Goal: Task Accomplishment & Management: Use online tool/utility

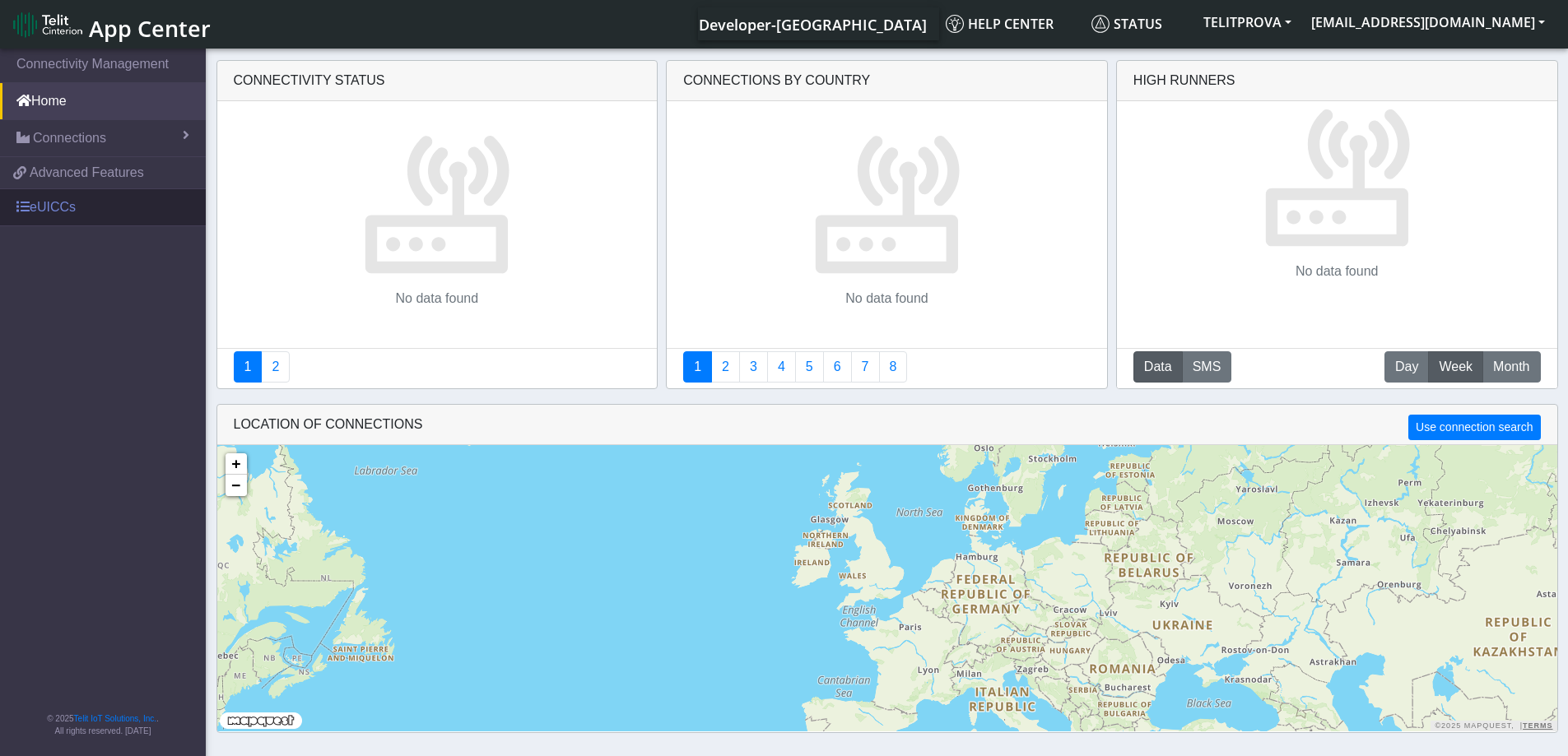
click at [50, 216] on link "eUICCs" at bounding box center [102, 206] width 205 height 36
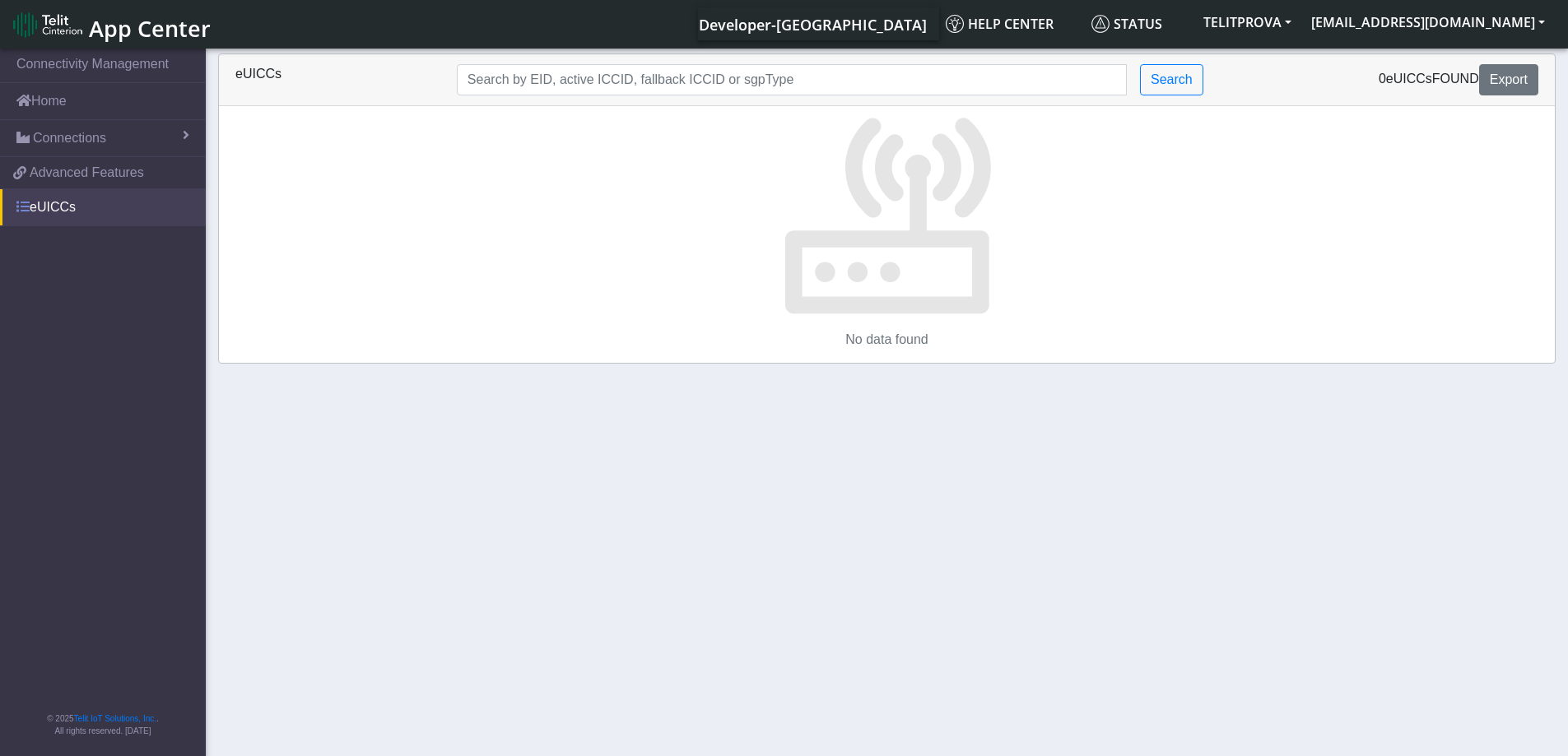
click at [55, 209] on link "eUICCs" at bounding box center [102, 206] width 205 height 36
click at [1301, 18] on button "TELITPROVA" at bounding box center [1247, 22] width 108 height 29
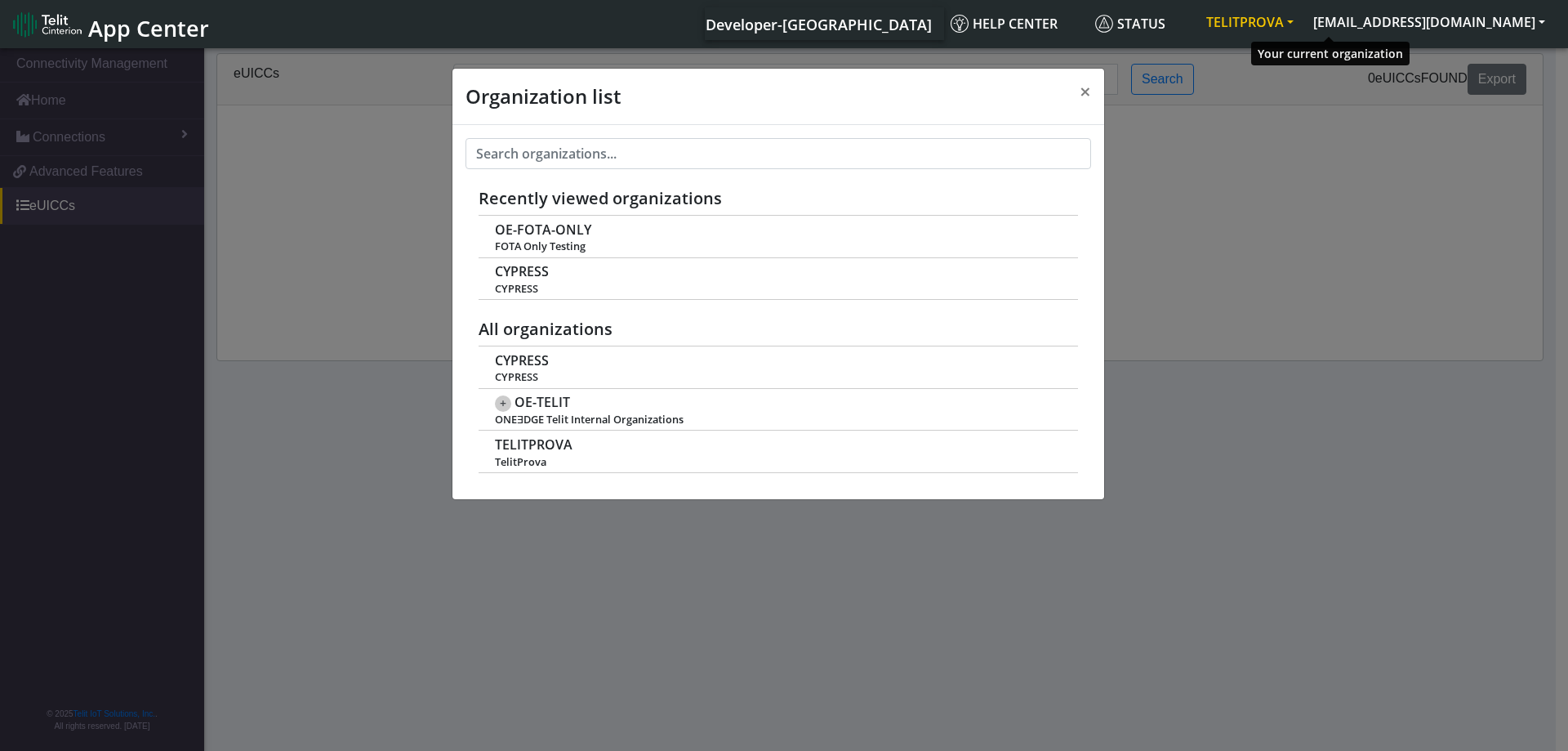
scroll to position [6, 0]
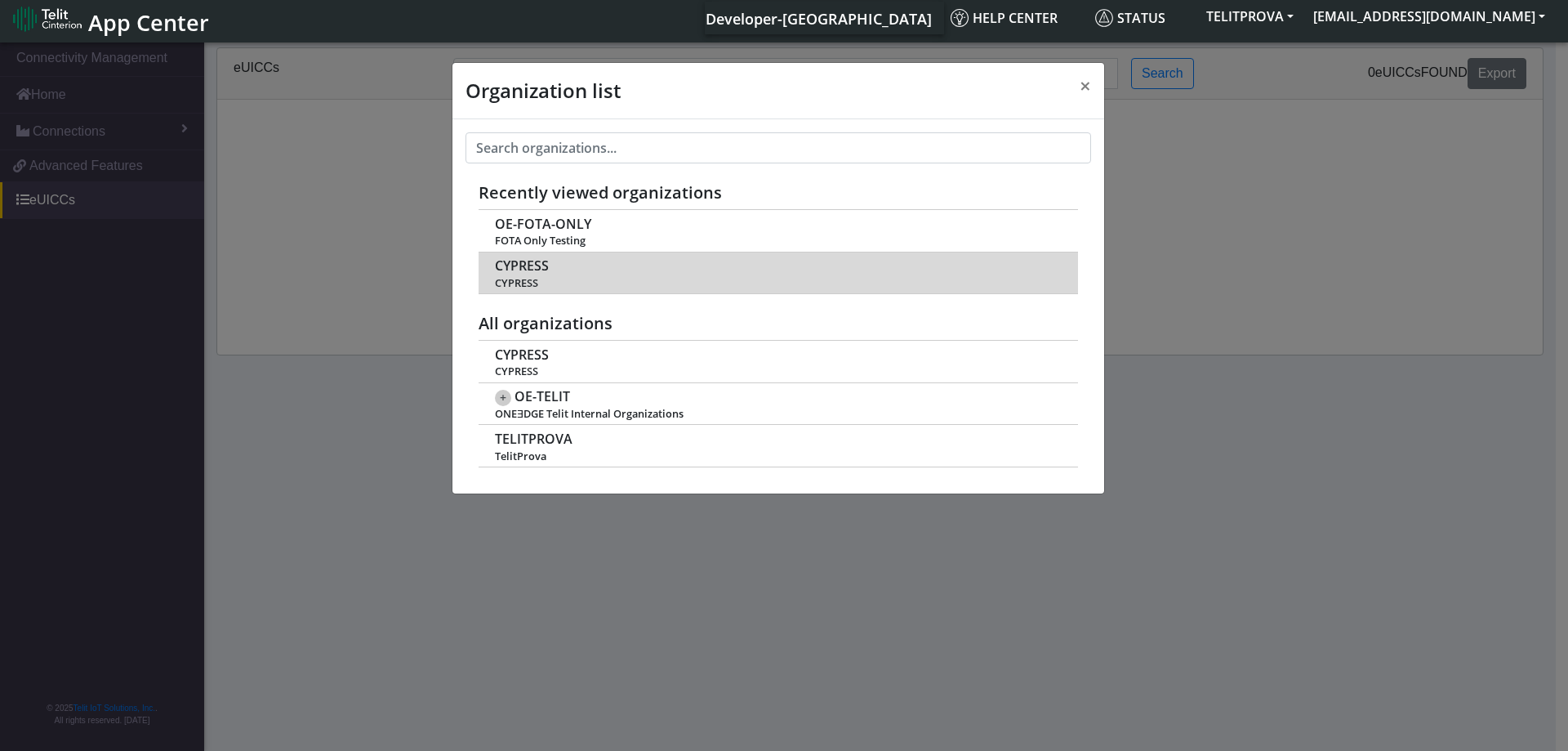
click at [519, 271] on span "CYPRESS" at bounding box center [522, 266] width 54 height 15
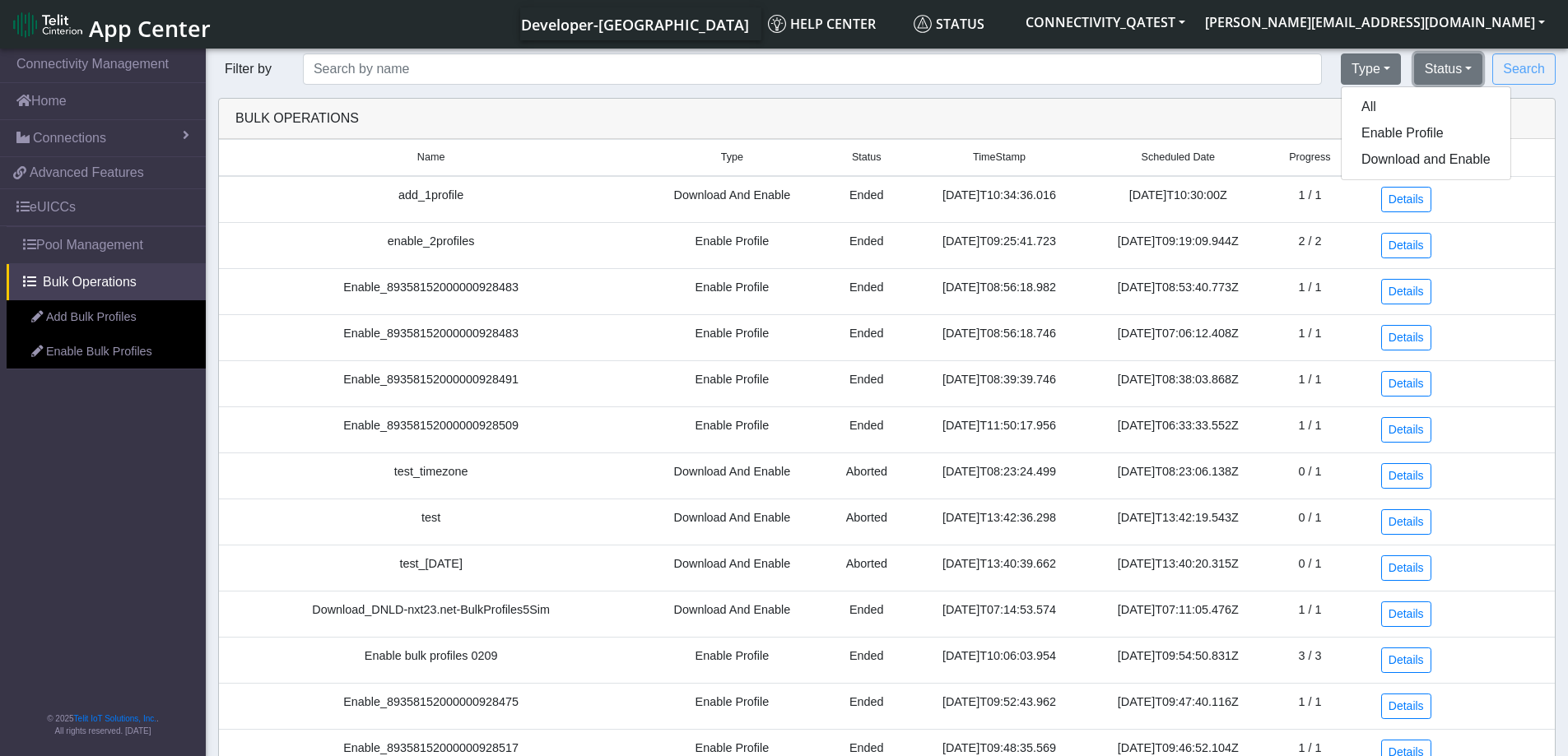
click at [1472, 68] on button "Status" at bounding box center [1447, 69] width 68 height 31
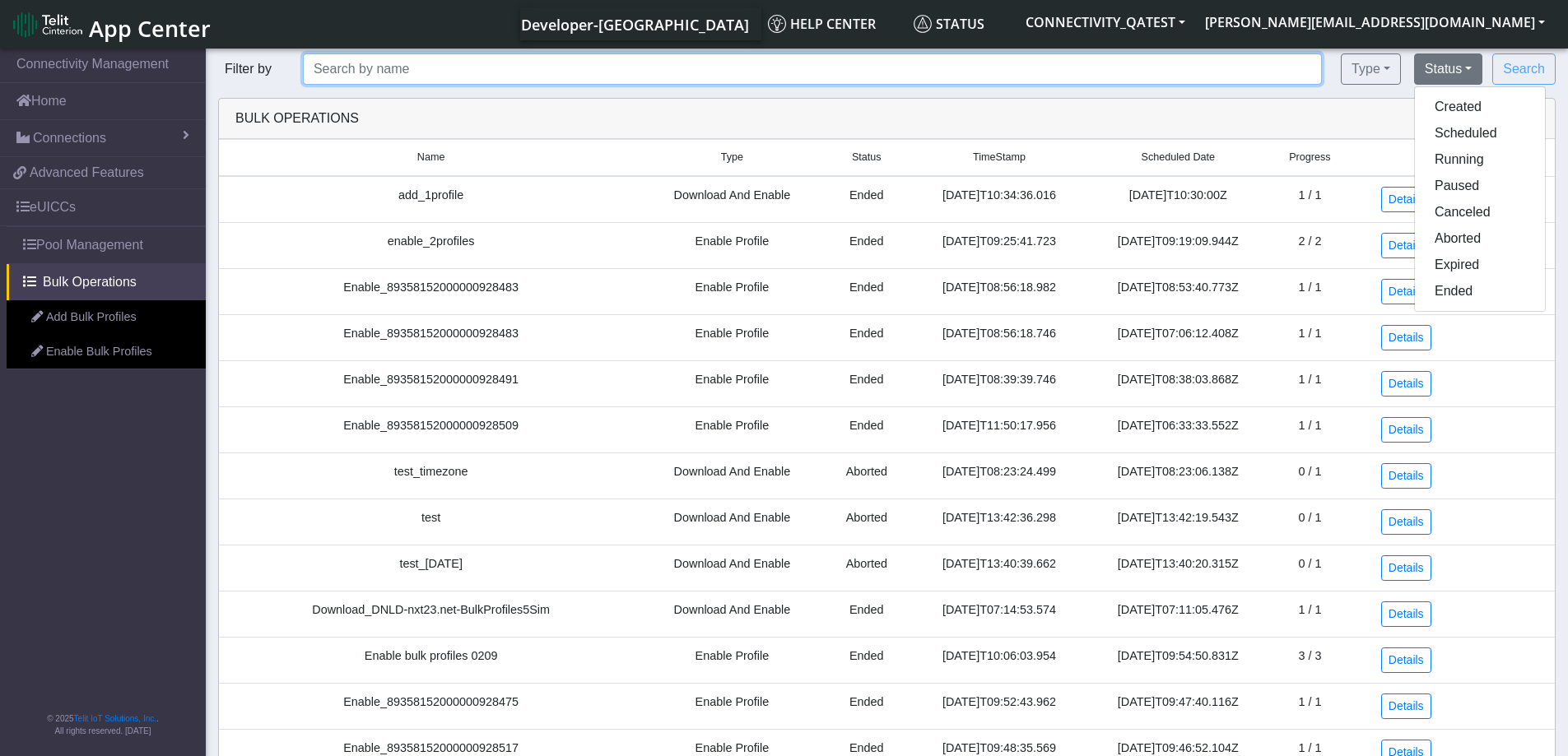
click at [1216, 74] on input "text" at bounding box center [812, 69] width 1019 height 31
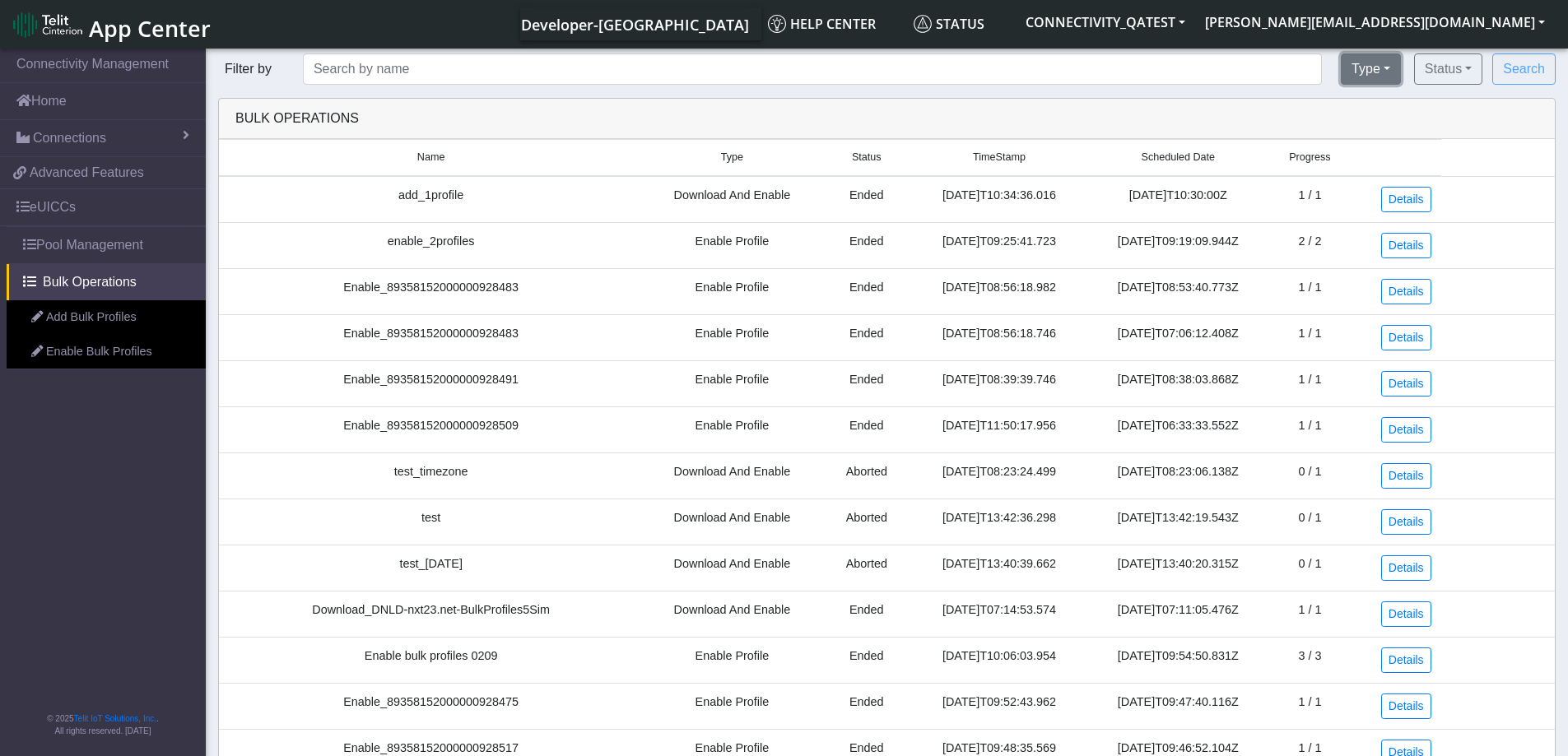
click at [1371, 67] on button "Type" at bounding box center [1370, 69] width 60 height 31
click at [1373, 112] on button "All" at bounding box center [1425, 106] width 168 height 26
click at [1376, 66] on button "All" at bounding box center [1377, 69] width 46 height 31
click at [1369, 113] on button "All" at bounding box center [1439, 106] width 168 height 26
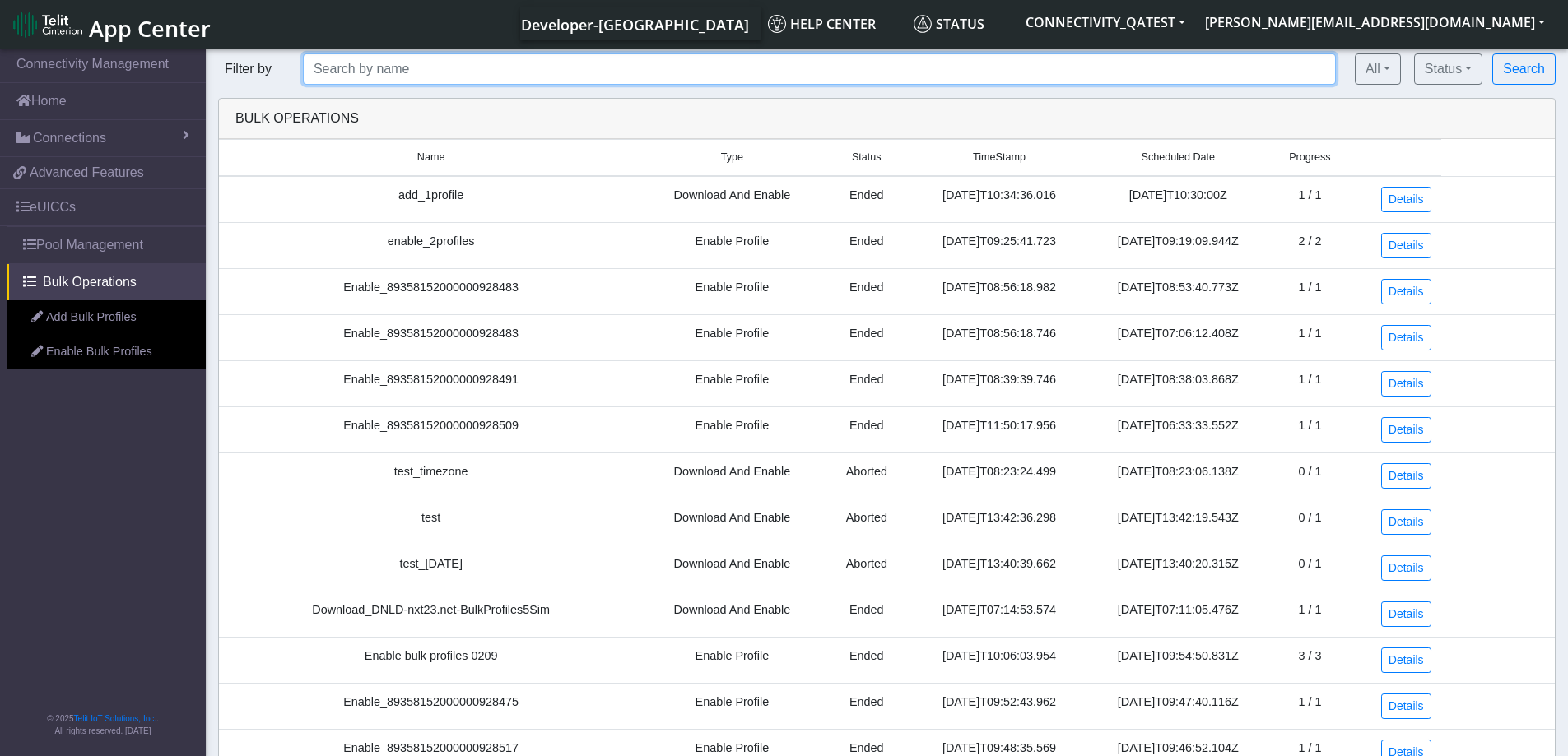
drag, startPoint x: 1200, startPoint y: 79, endPoint x: 1315, endPoint y: 66, distance: 115.7
click at [1202, 78] on input "text" at bounding box center [819, 69] width 1033 height 31
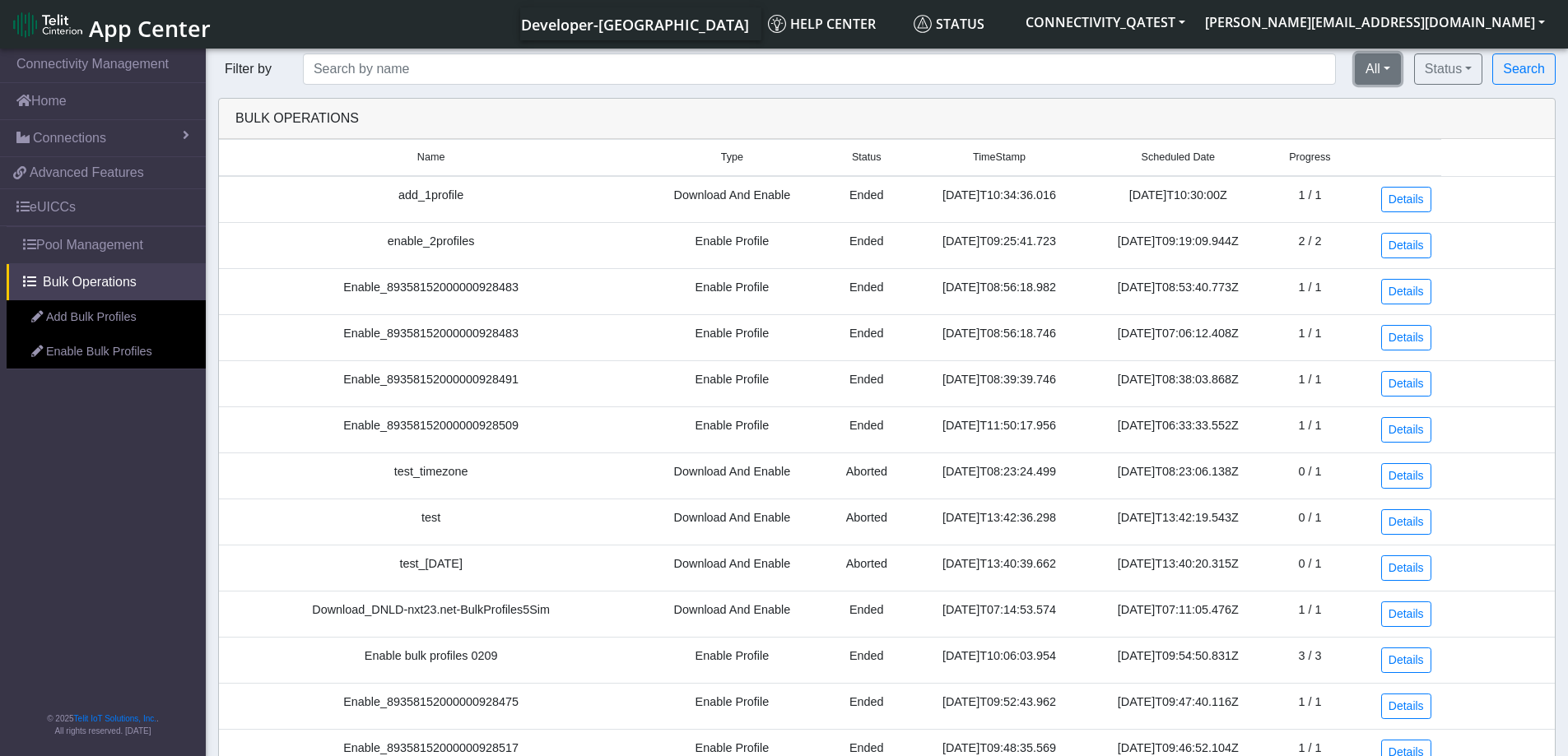
click at [1377, 72] on button "All" at bounding box center [1377, 69] width 46 height 31
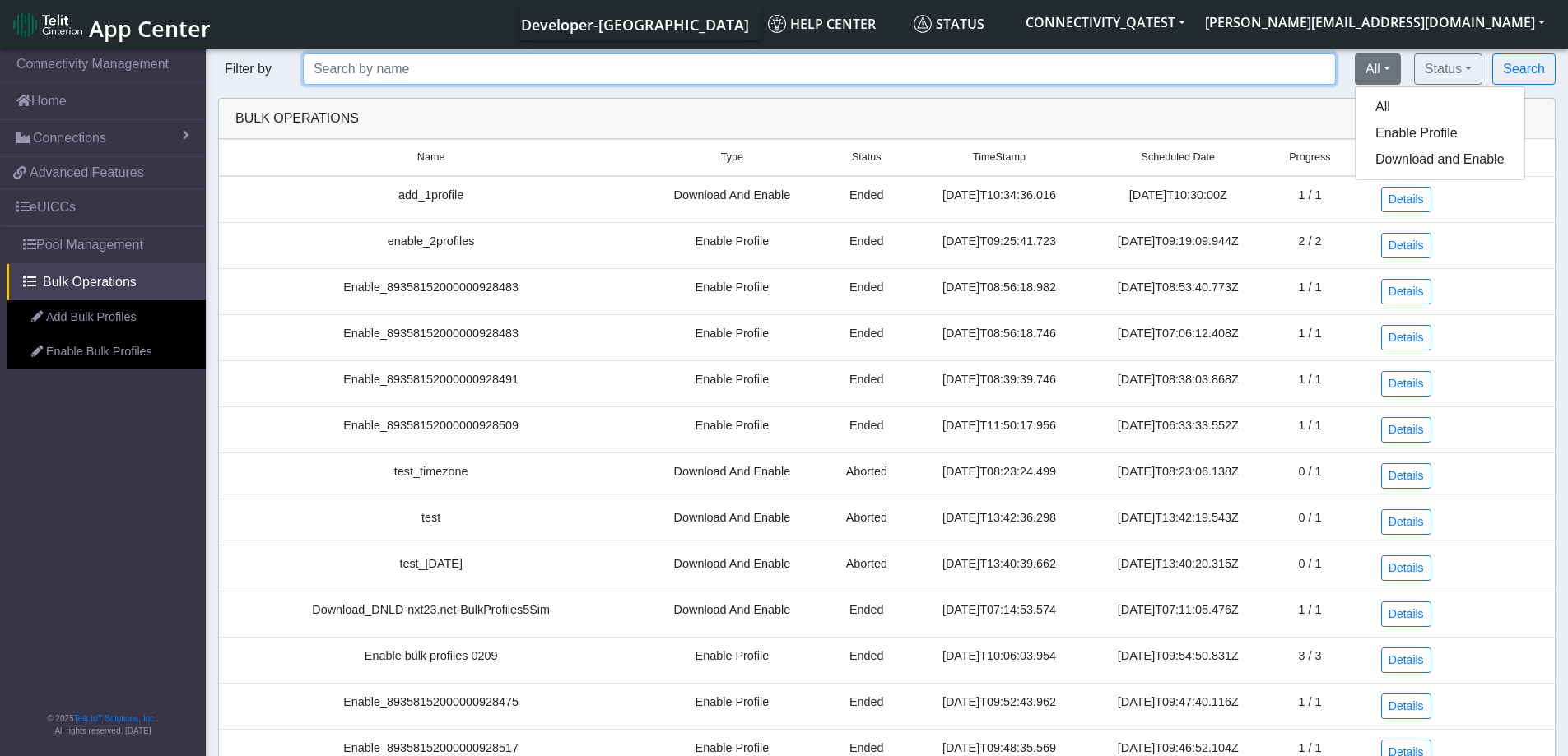
click at [1226, 81] on input "text" at bounding box center [819, 69] width 1033 height 31
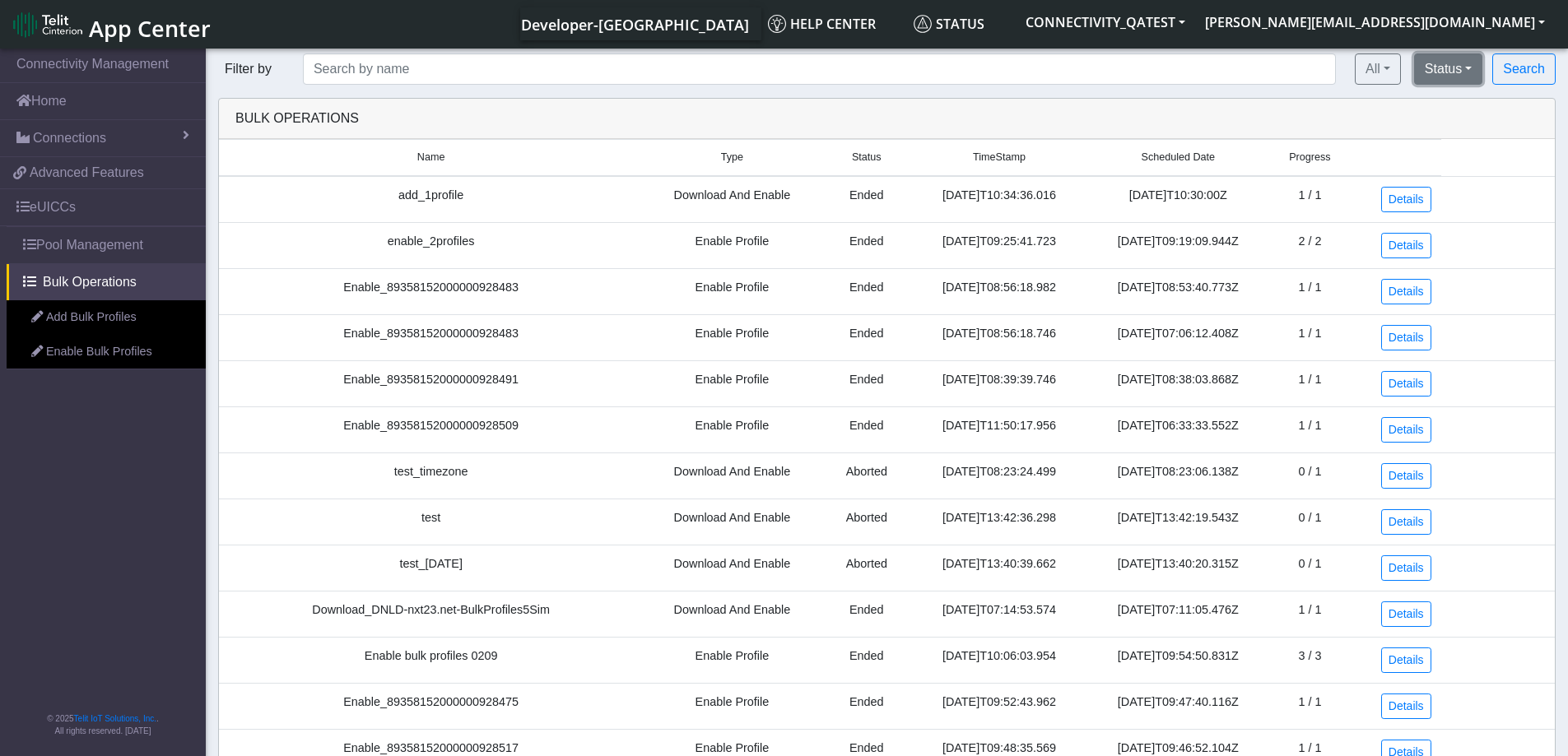
click at [1461, 70] on button "Status" at bounding box center [1447, 69] width 68 height 31
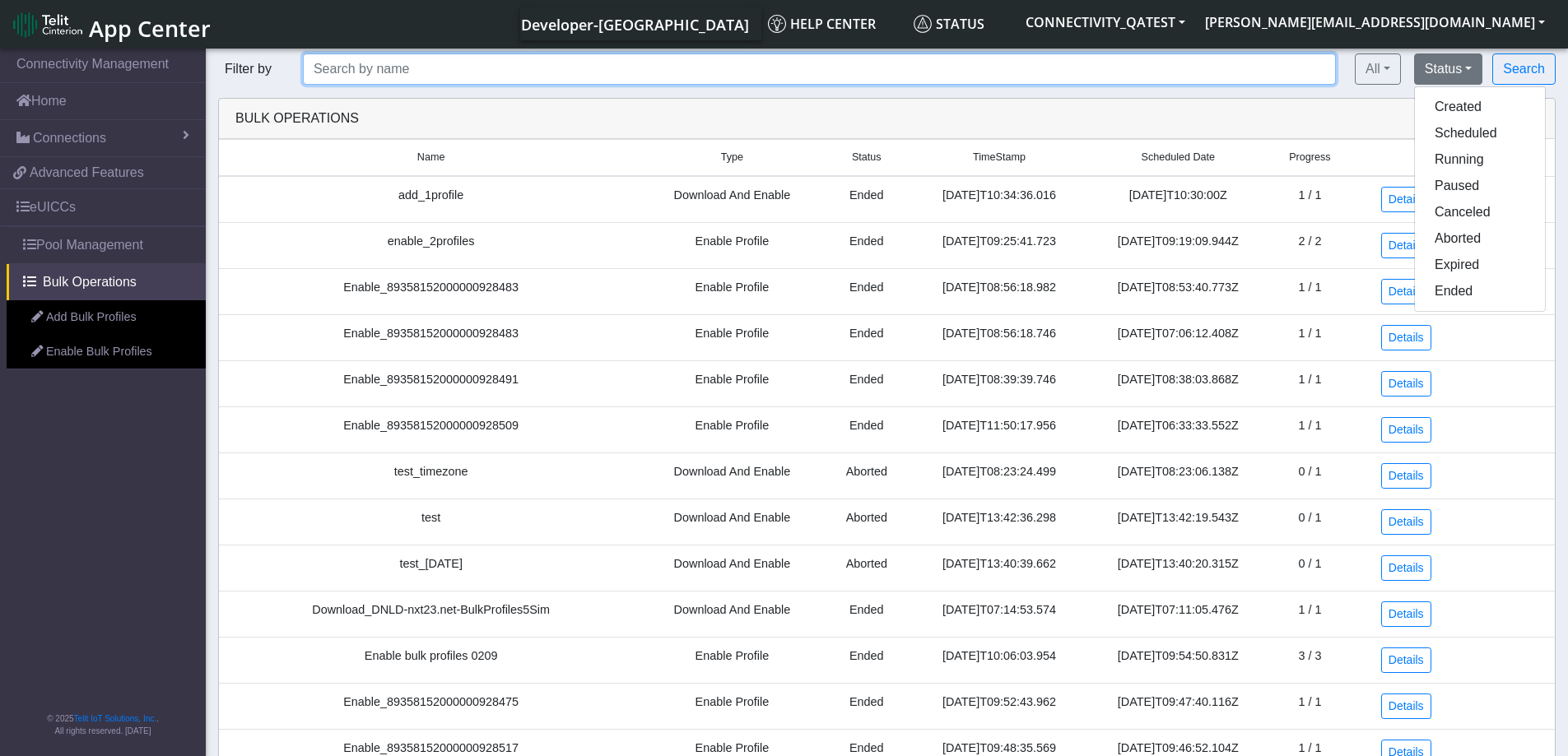
click at [1194, 72] on input "text" at bounding box center [819, 69] width 1033 height 31
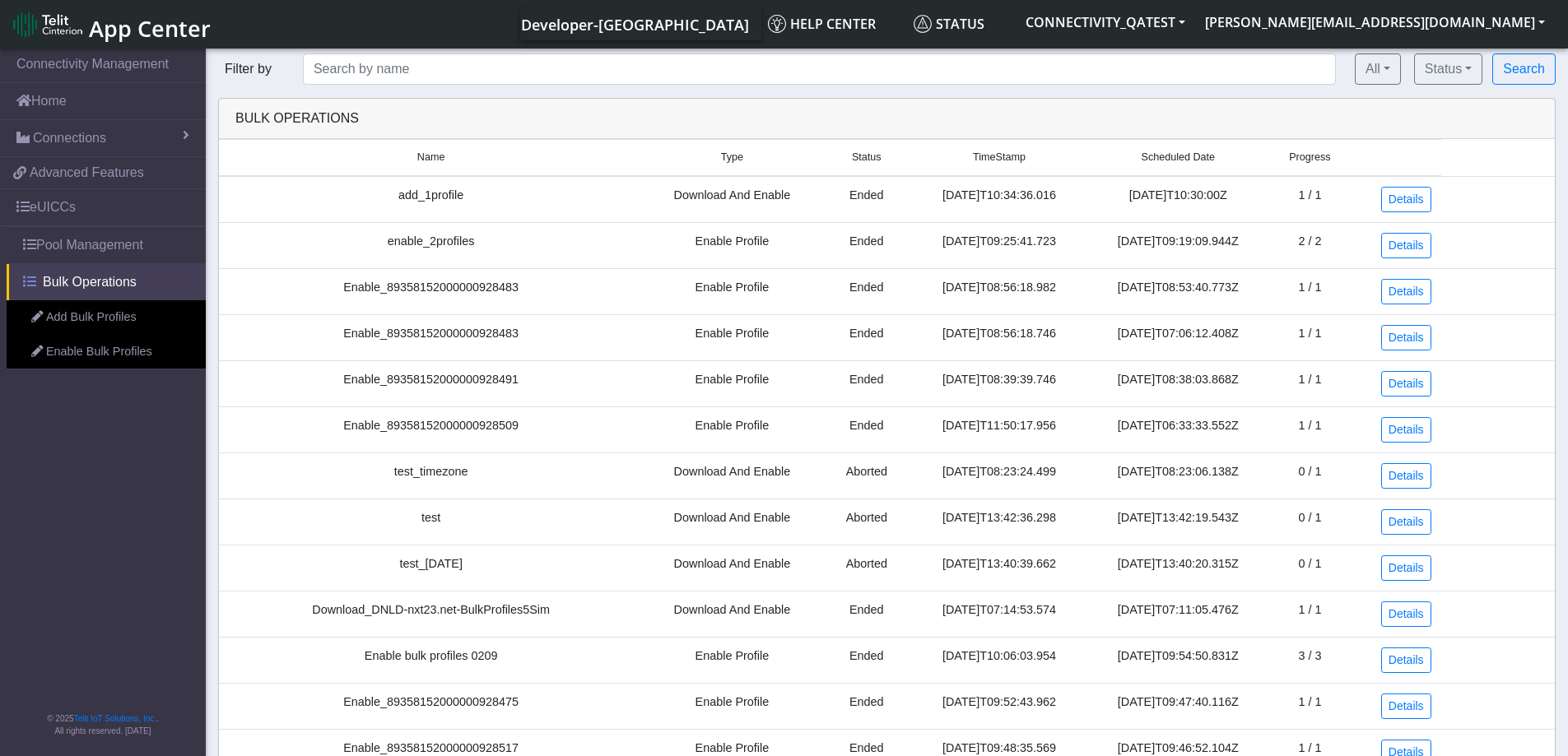
click at [90, 290] on span "Bulk Operations" at bounding box center [90, 282] width 93 height 19
click at [109, 321] on link "Add Bulk Profiles" at bounding box center [106, 318] width 200 height 35
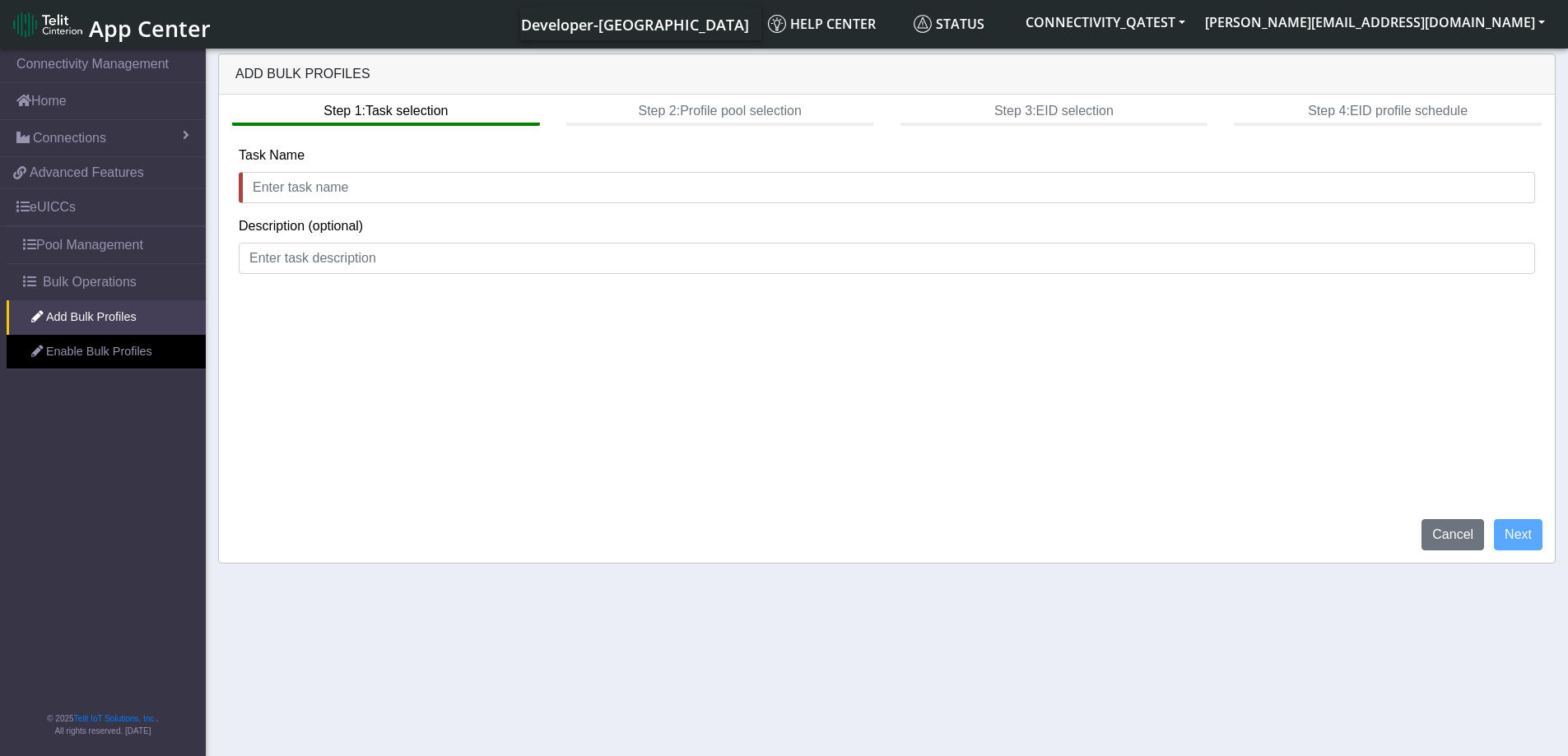
click at [120, 279] on span "Bulk Operations" at bounding box center [90, 282] width 93 height 19
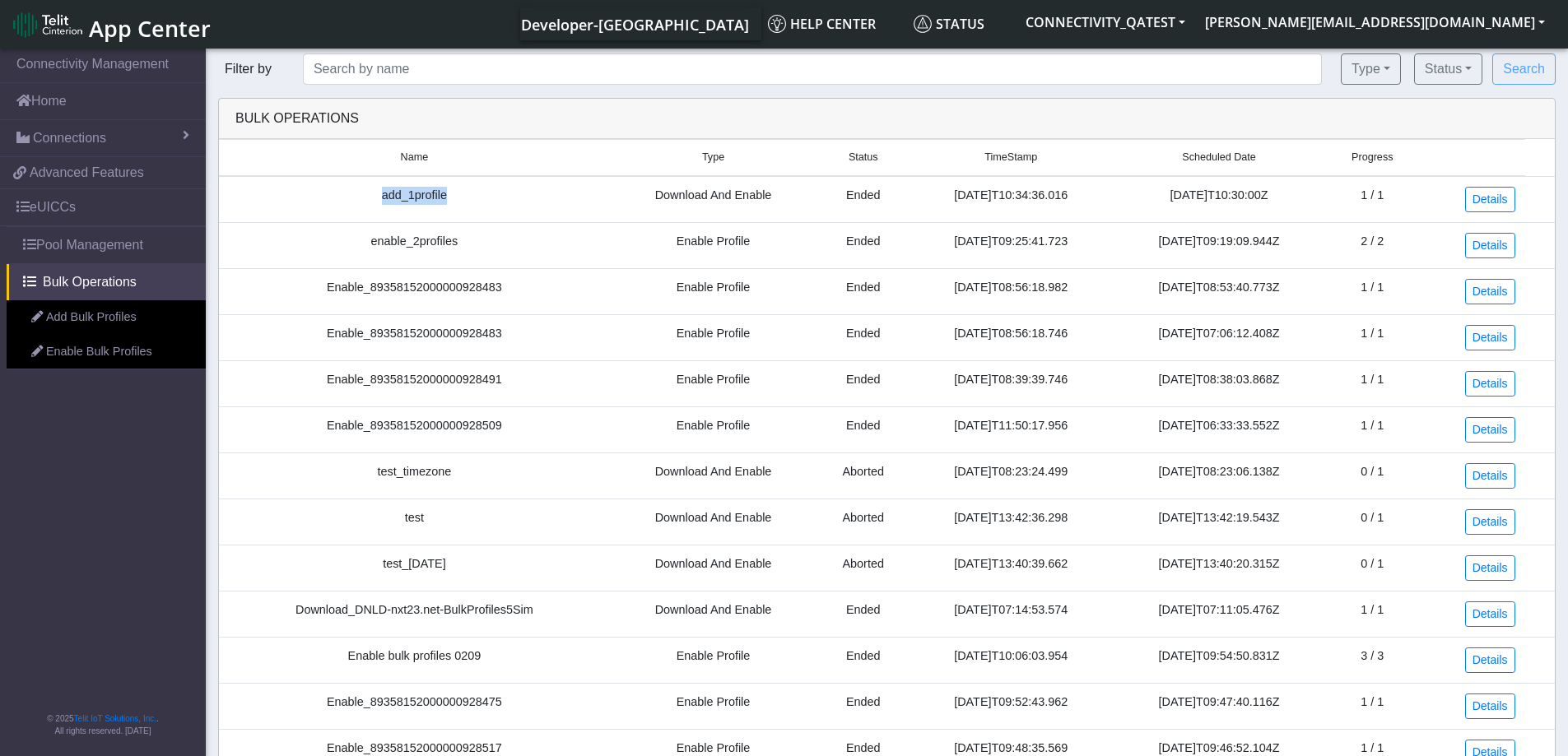
drag, startPoint x: 441, startPoint y: 200, endPoint x: 370, endPoint y: 196, distance: 71.1
click at [370, 196] on td "add_1profile" at bounding box center [415, 199] width 391 height 47
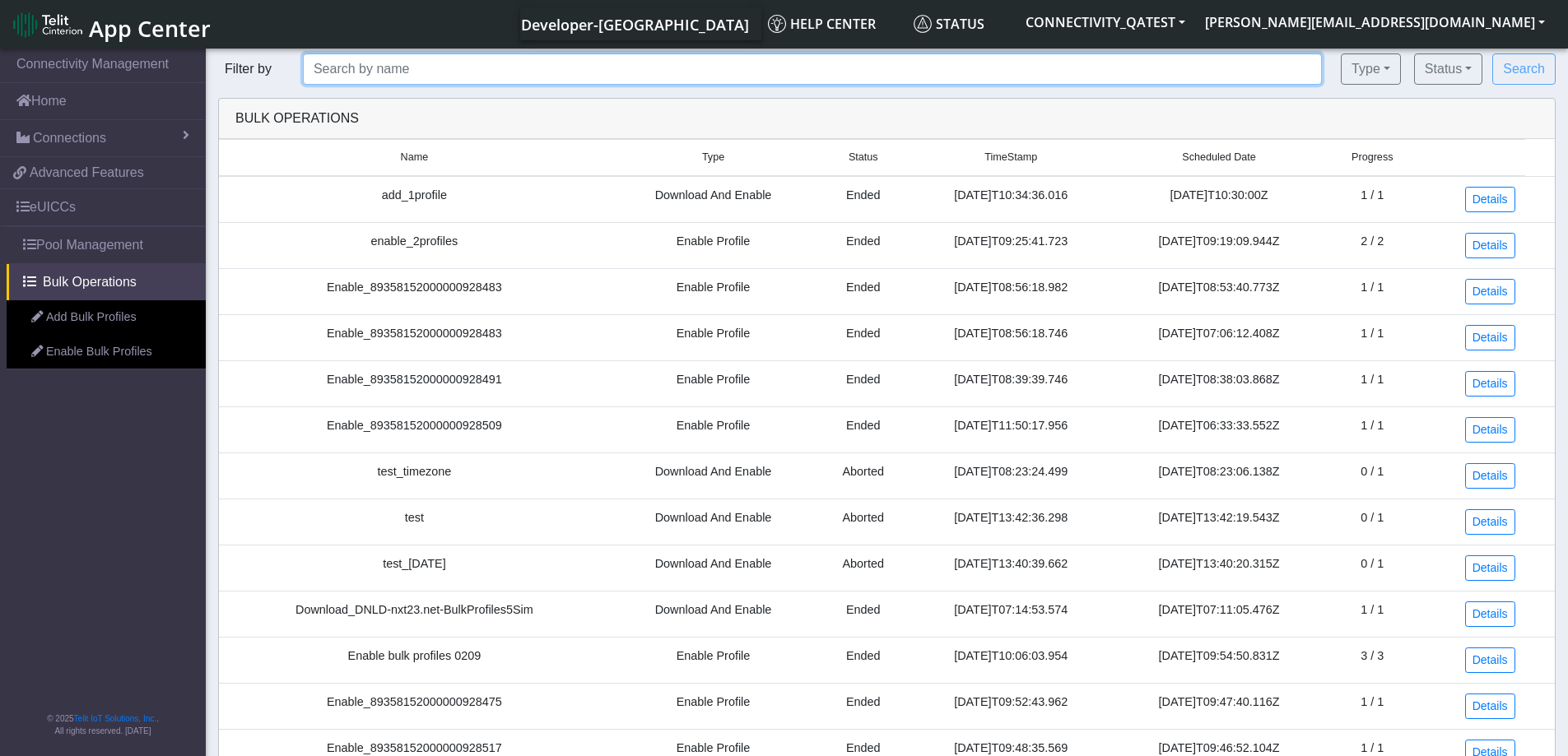
click at [535, 68] on input "text" at bounding box center [812, 69] width 1019 height 31
paste input "add_1profile"
type input "add_1profile"
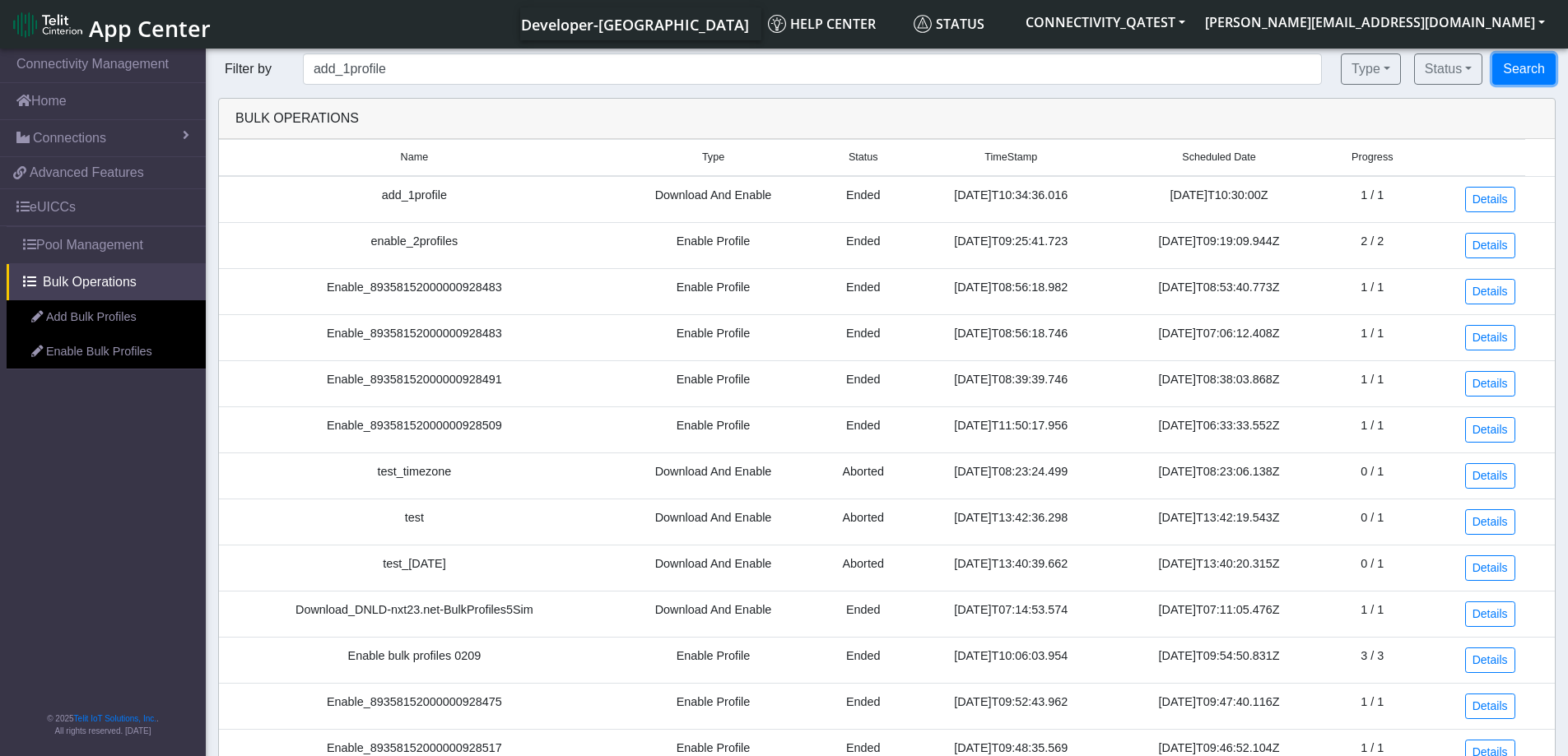
click at [1534, 77] on button "Search" at bounding box center [1523, 69] width 63 height 31
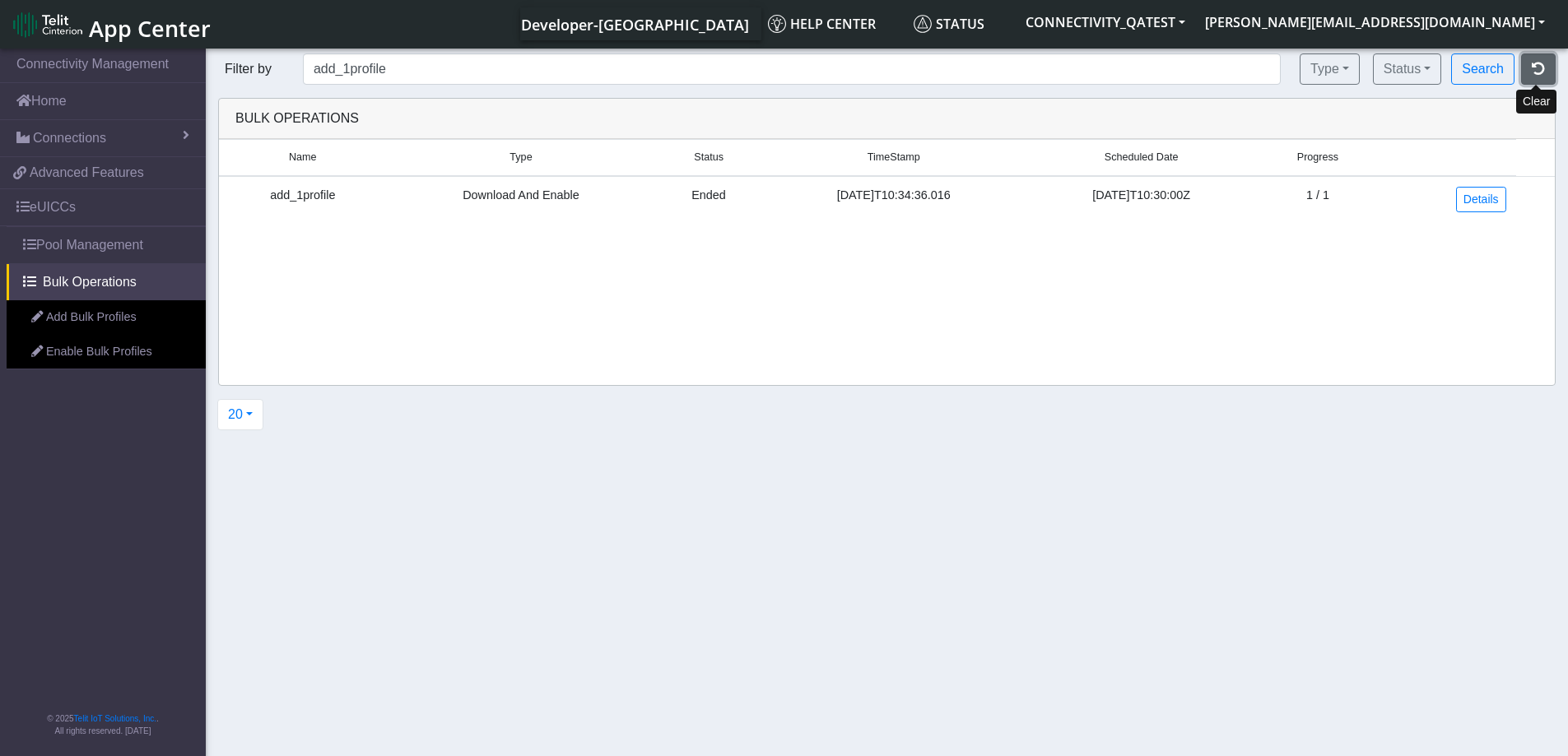
click at [1546, 63] on button "button" at bounding box center [1538, 69] width 35 height 31
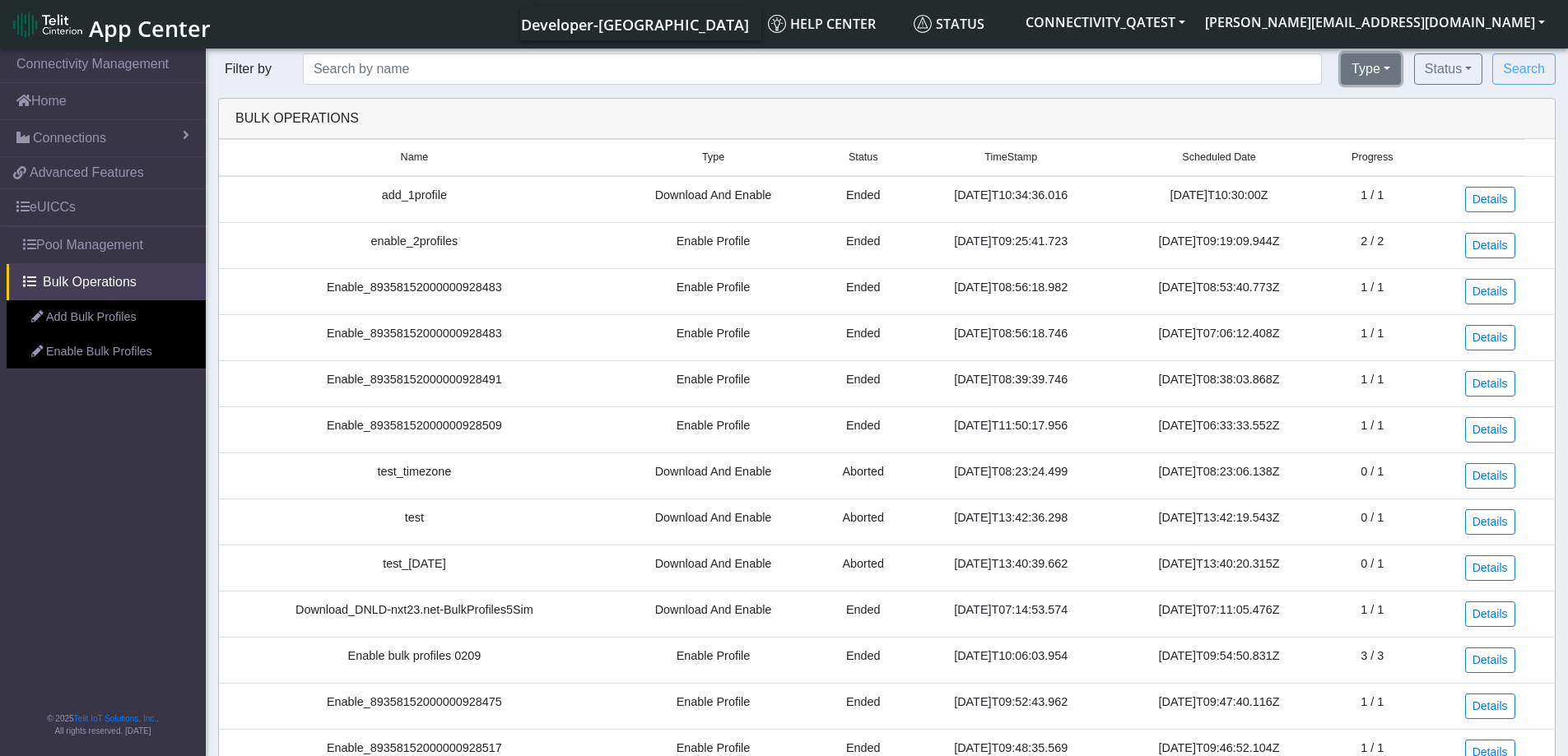
click at [1377, 77] on button "Type" at bounding box center [1370, 69] width 60 height 31
click at [1381, 137] on button "Enable Profile" at bounding box center [1425, 132] width 168 height 26
click at [1467, 69] on button "Status" at bounding box center [1447, 69] width 68 height 31
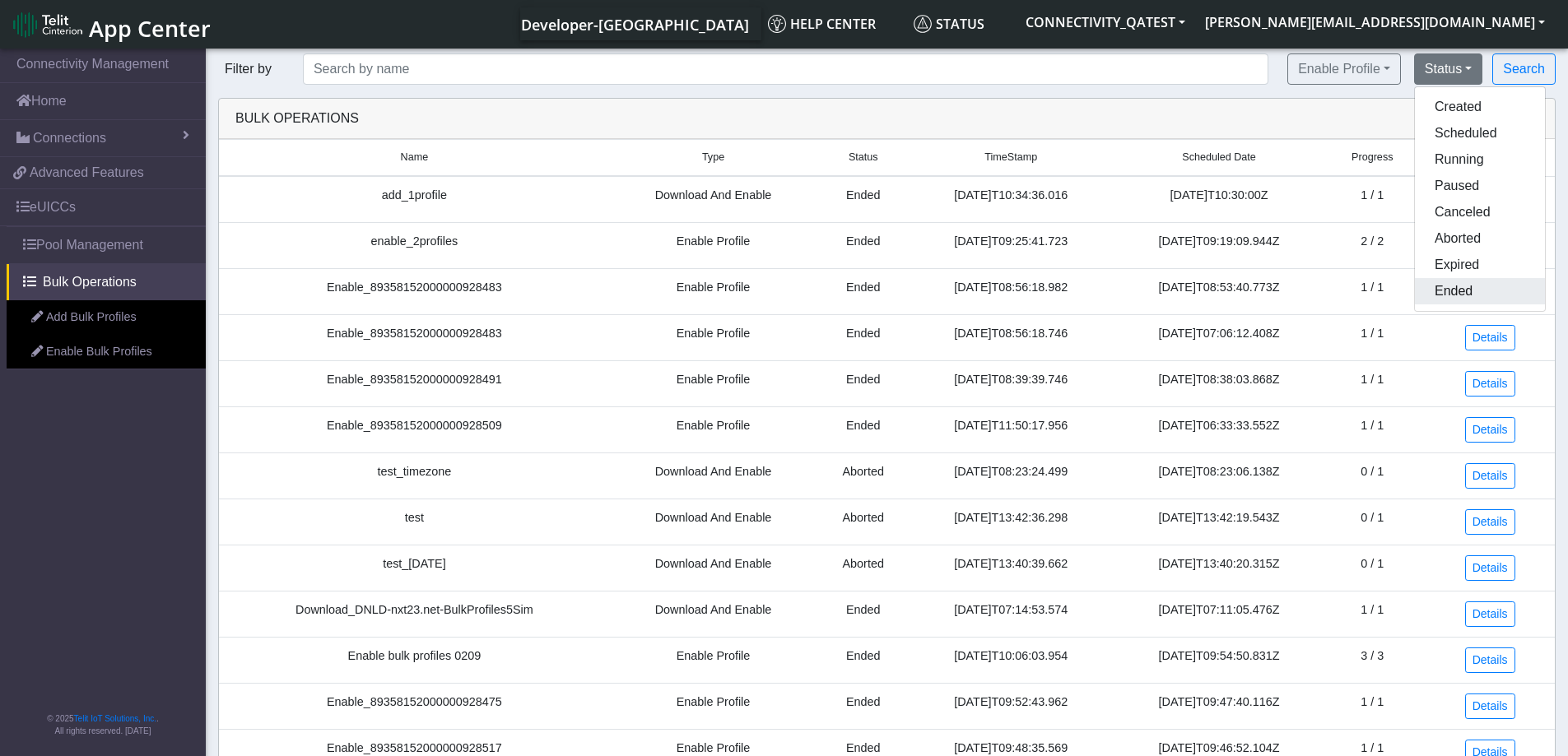
click at [1457, 288] on button "Ended" at bounding box center [1479, 291] width 130 height 26
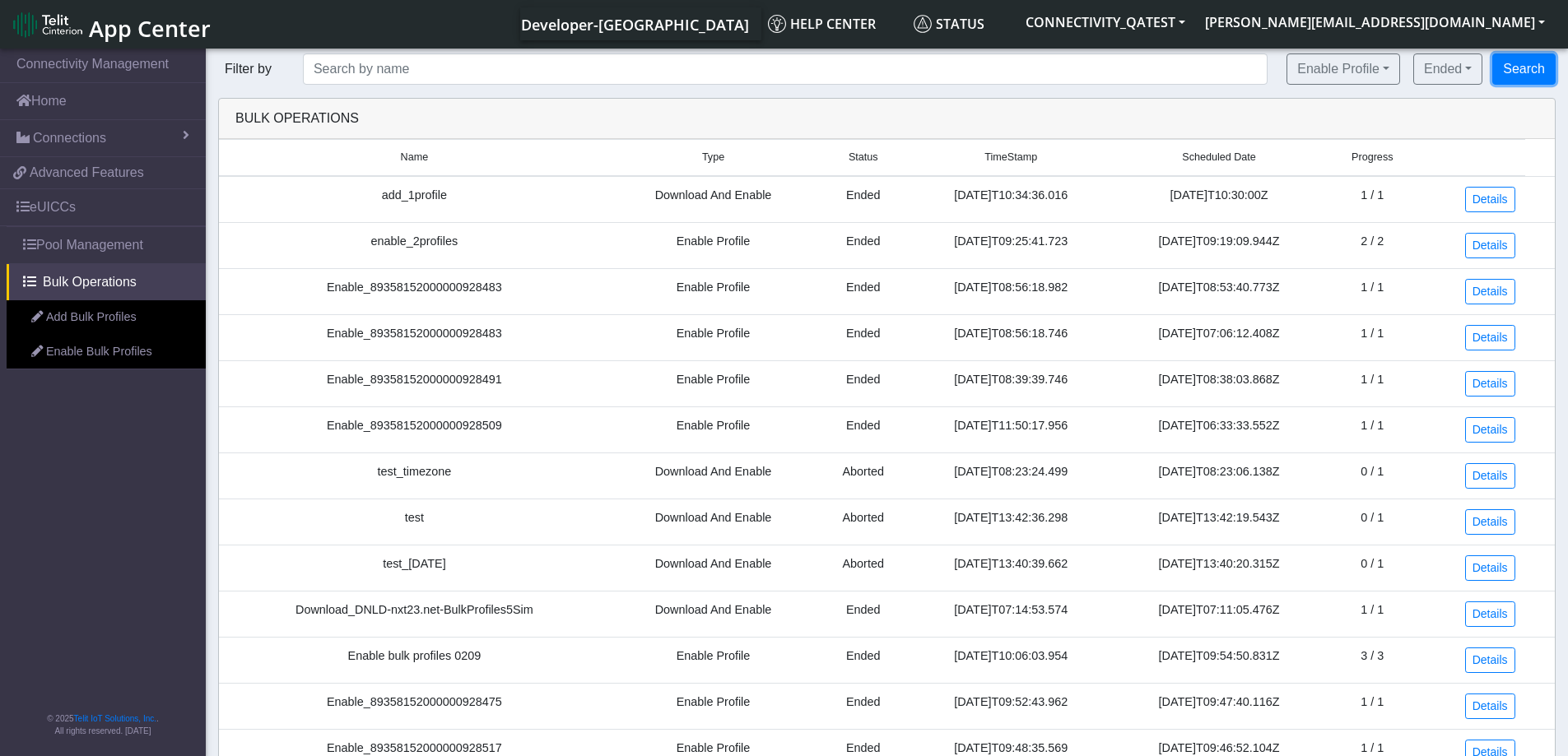
click at [1531, 67] on button "Search" at bounding box center [1523, 69] width 63 height 31
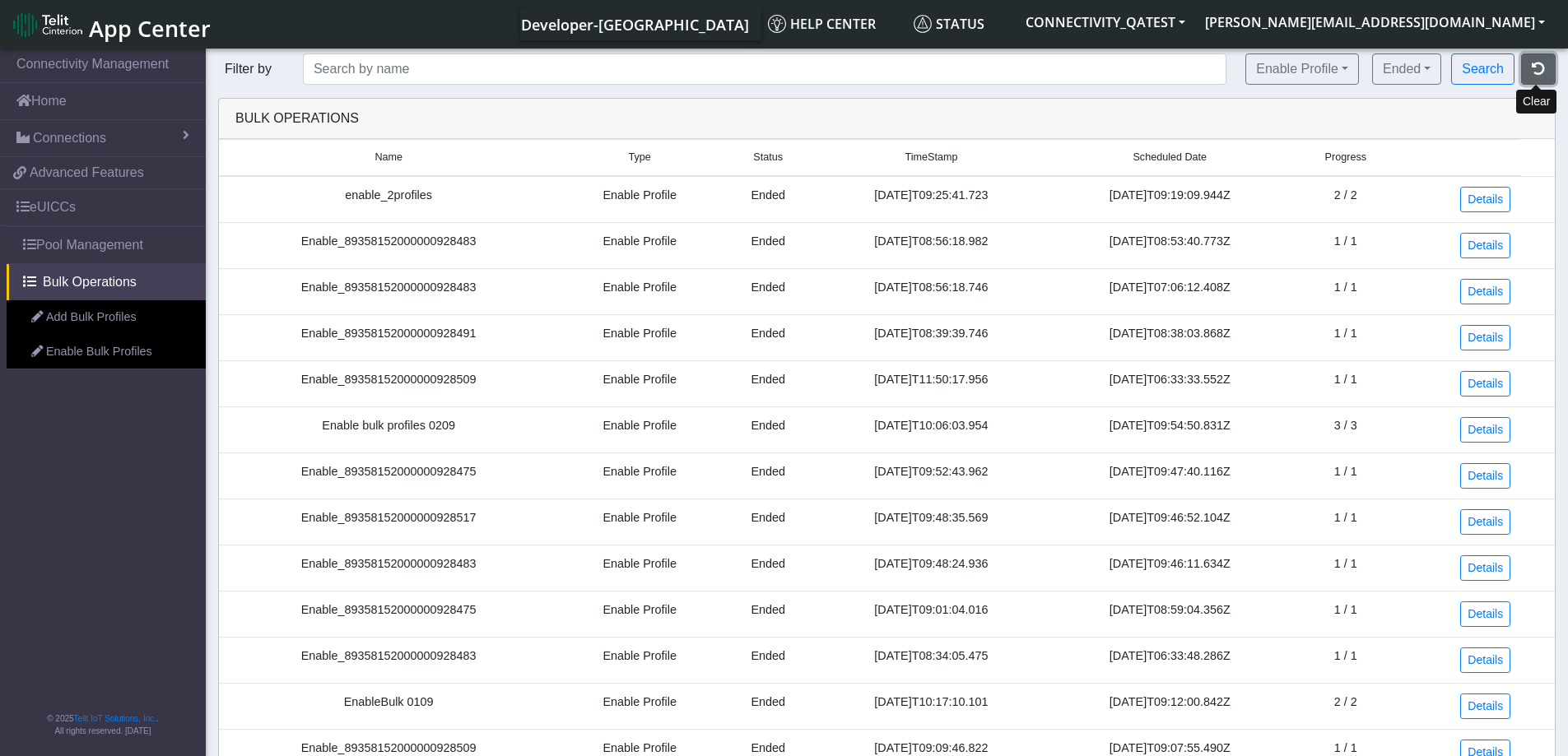
click at [1541, 81] on button "button" at bounding box center [1538, 69] width 35 height 31
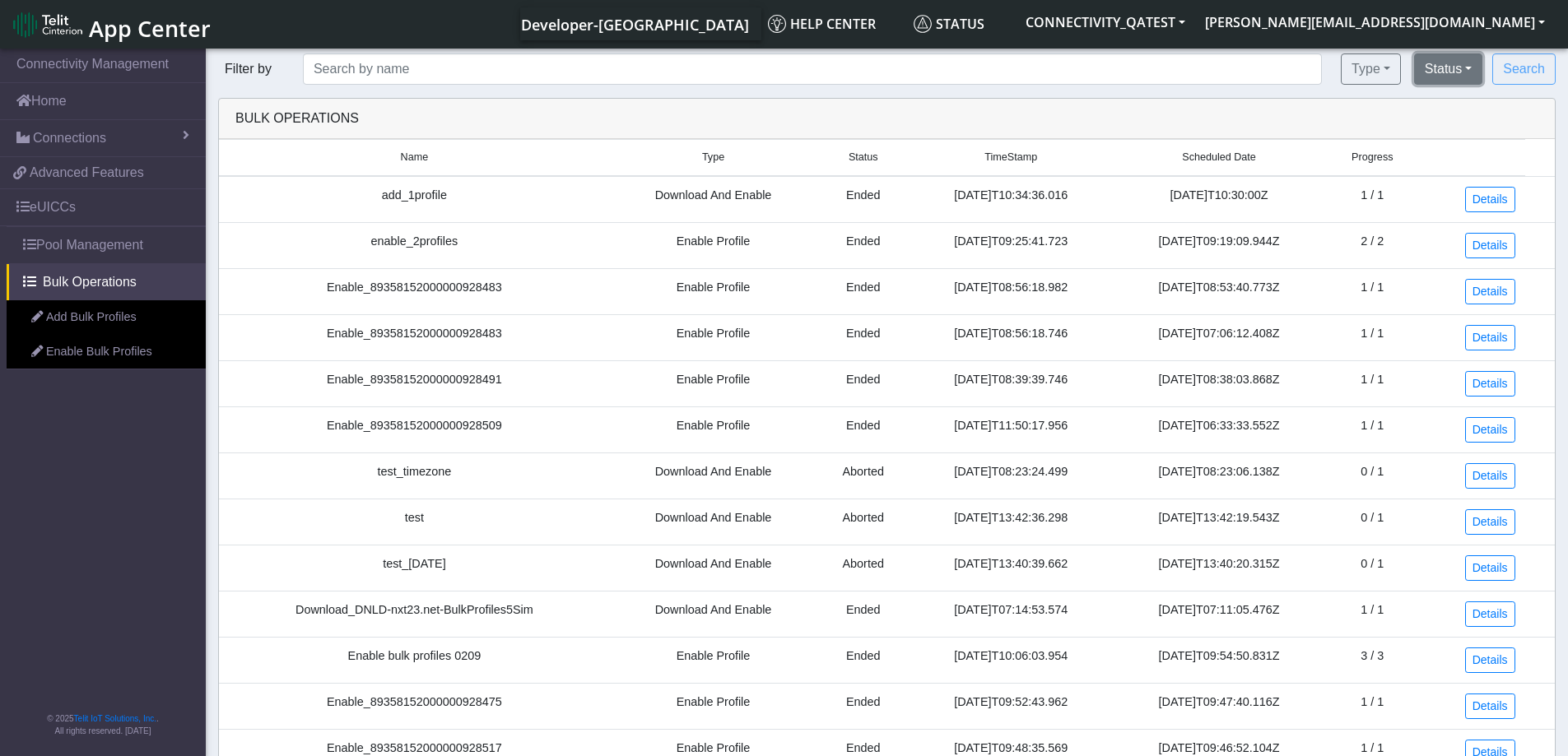
click at [1457, 61] on button "Status" at bounding box center [1447, 69] width 68 height 31
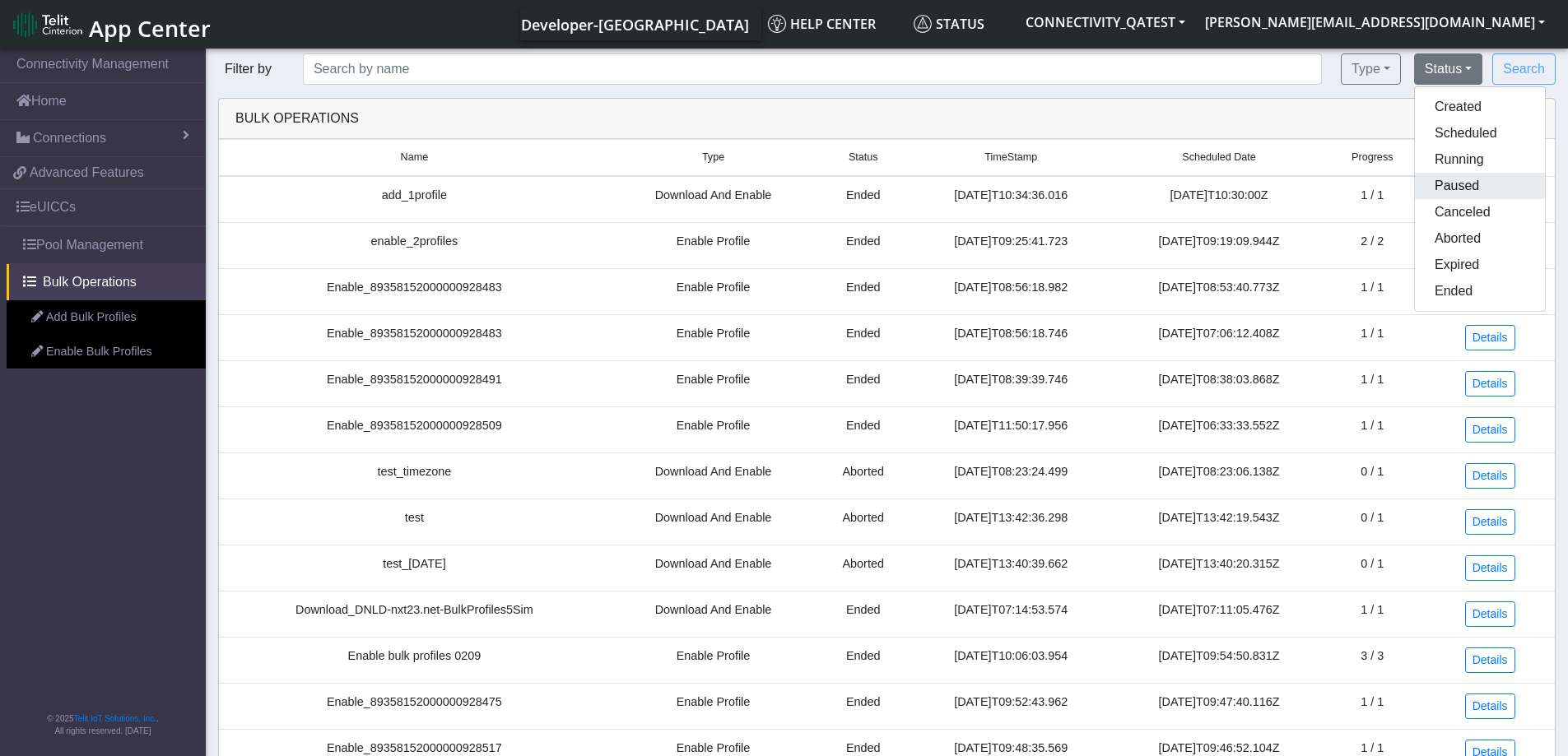
click at [1455, 189] on button "Paused" at bounding box center [1479, 186] width 130 height 26
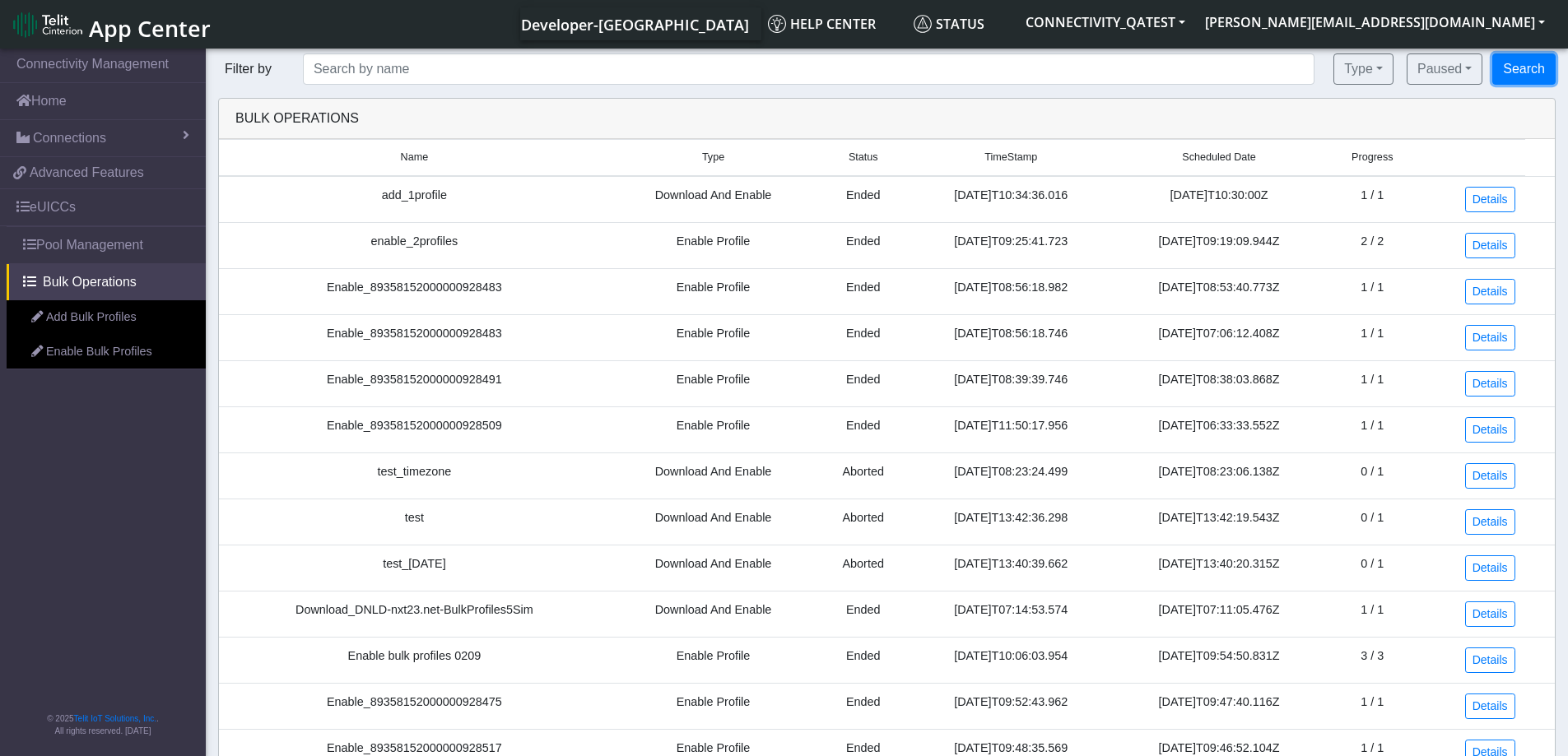
click at [1532, 69] on button "Search" at bounding box center [1523, 69] width 63 height 31
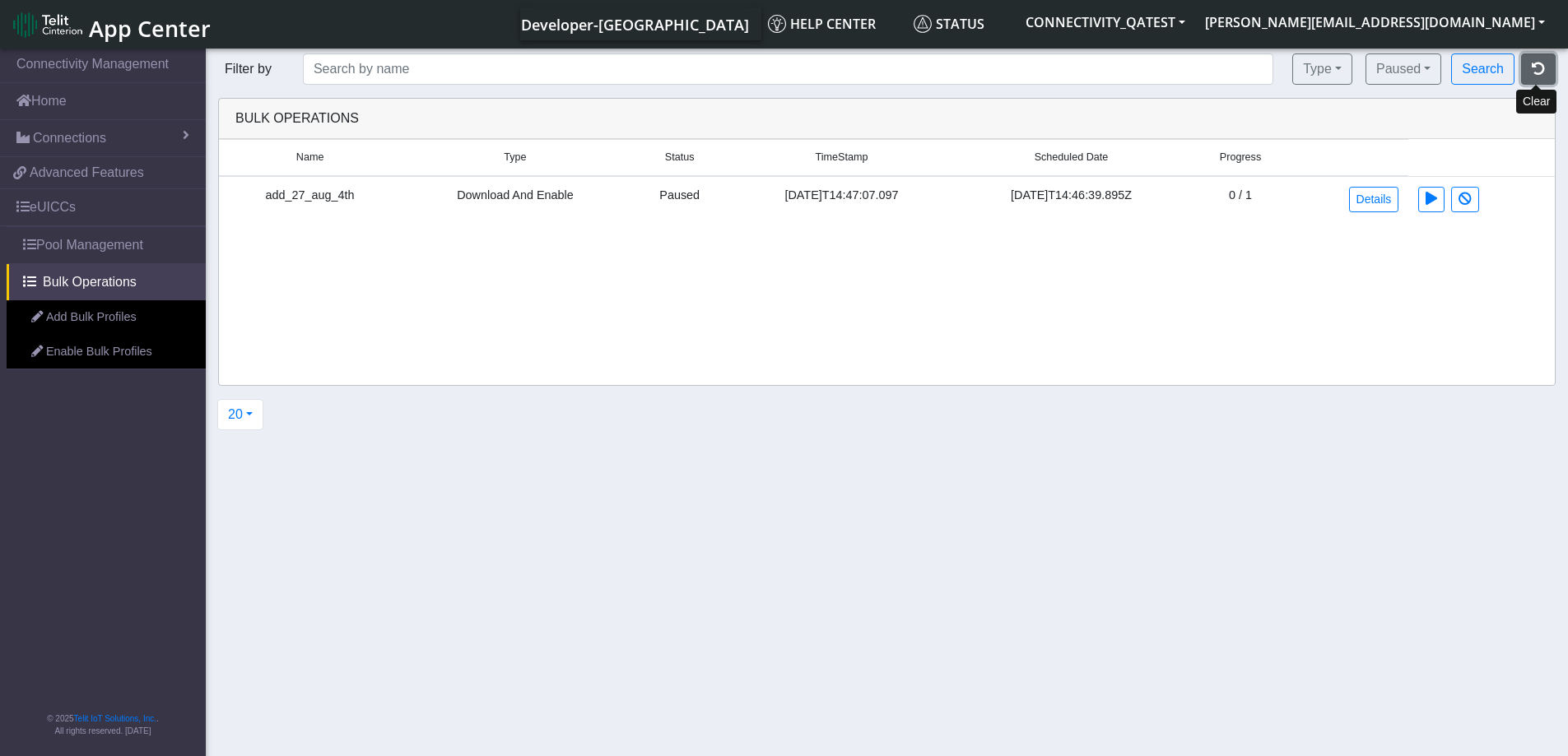
click at [1541, 64] on icon "button" at bounding box center [1538, 68] width 14 height 14
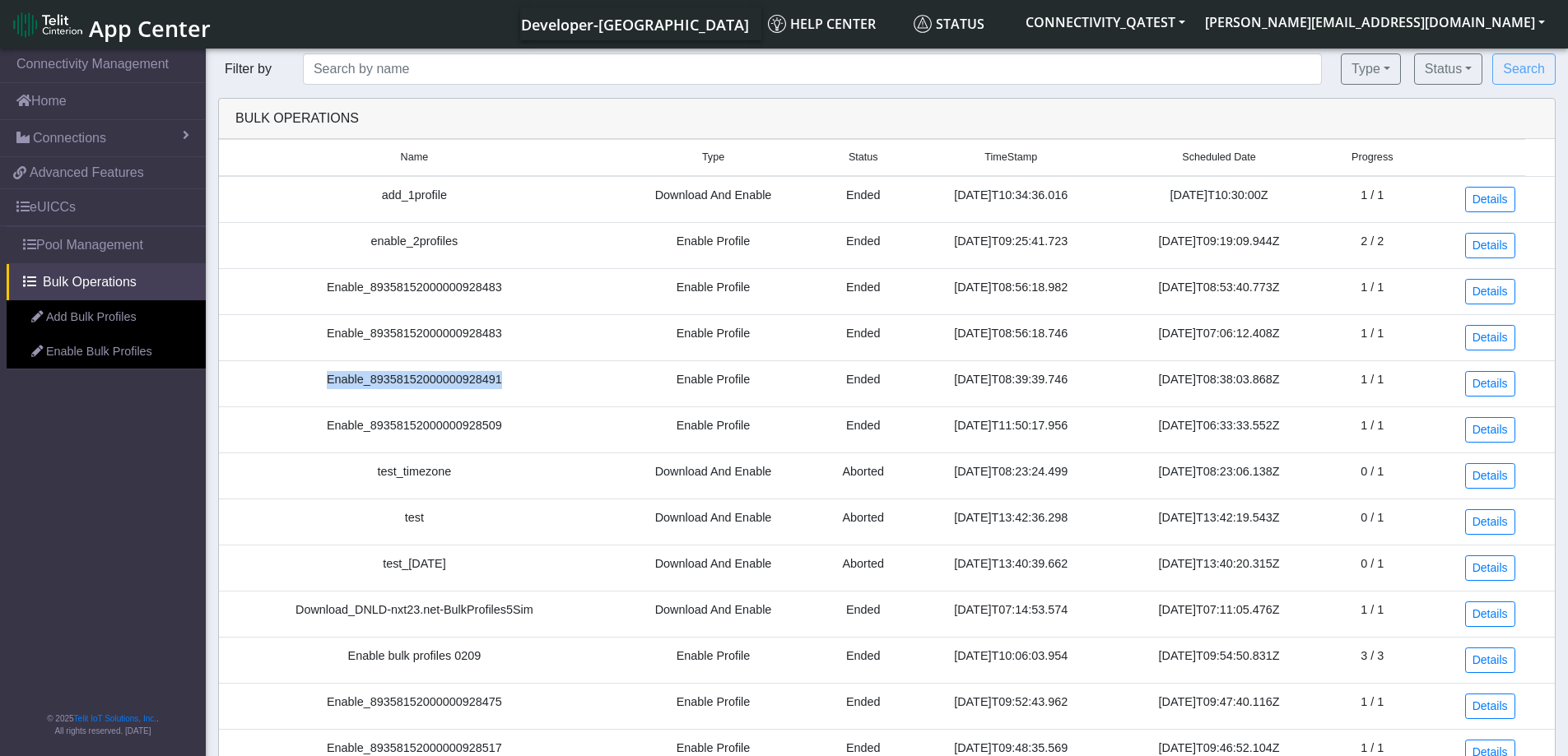
drag, startPoint x: 374, startPoint y: 391, endPoint x: 306, endPoint y: 391, distance: 68.0
click at [306, 391] on td "Enable_89358152000000928491" at bounding box center [415, 382] width 391 height 46
copy td "Enable_89358152000000928491"
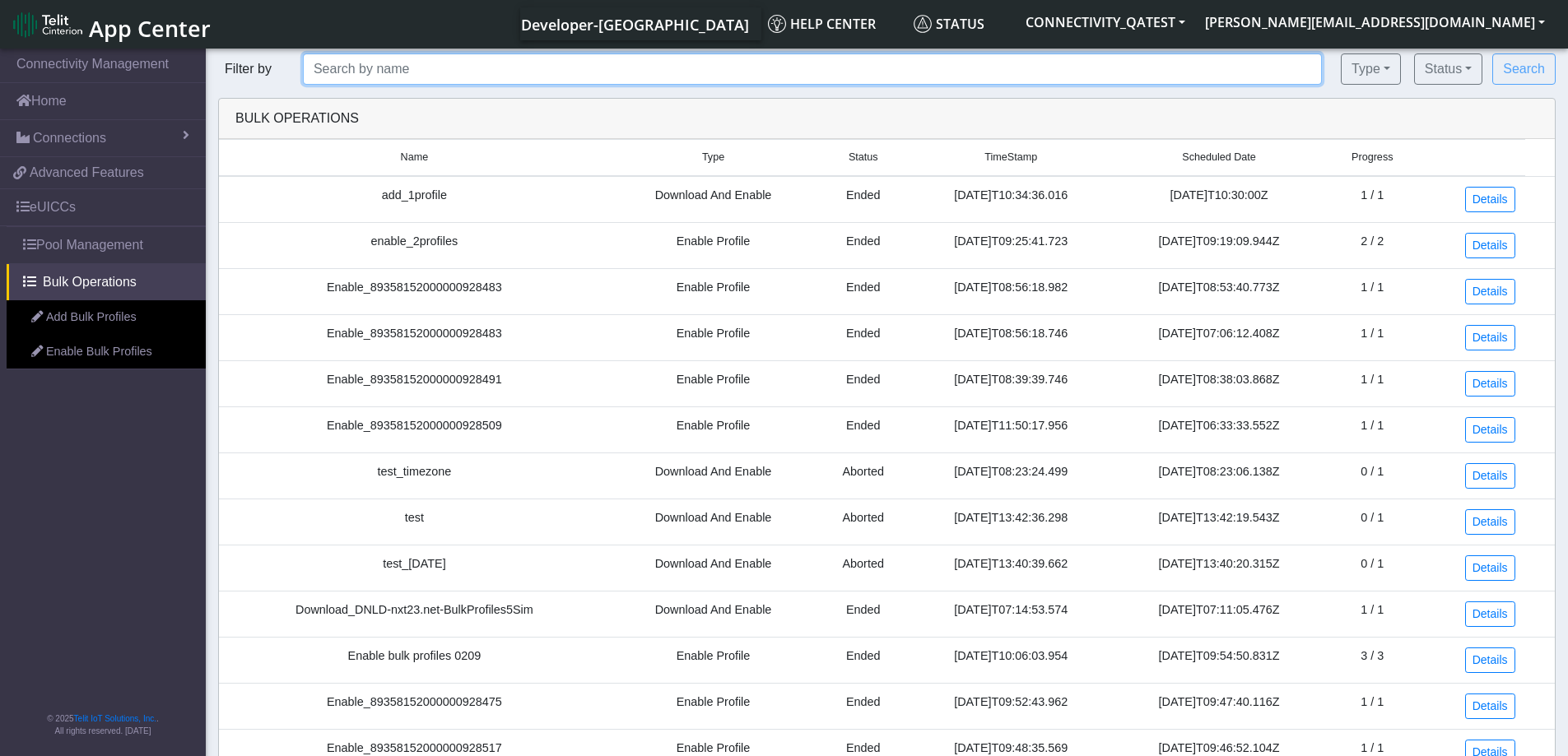
click at [386, 55] on input "text" at bounding box center [812, 69] width 1019 height 31
paste input "Enable_89358152000000928491"
type input "Enable_89358152000000928491"
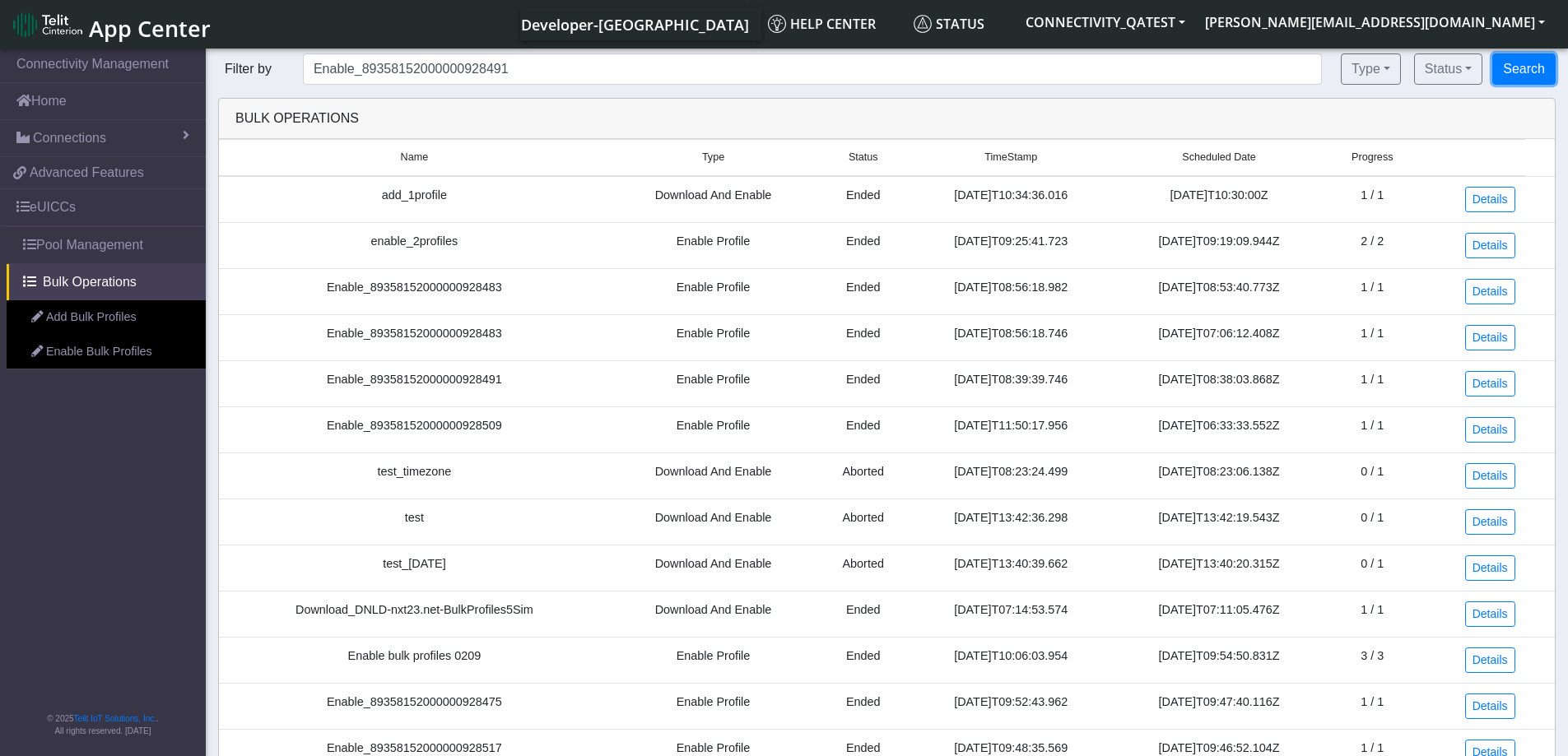
click at [1524, 69] on button "Search" at bounding box center [1523, 69] width 63 height 31
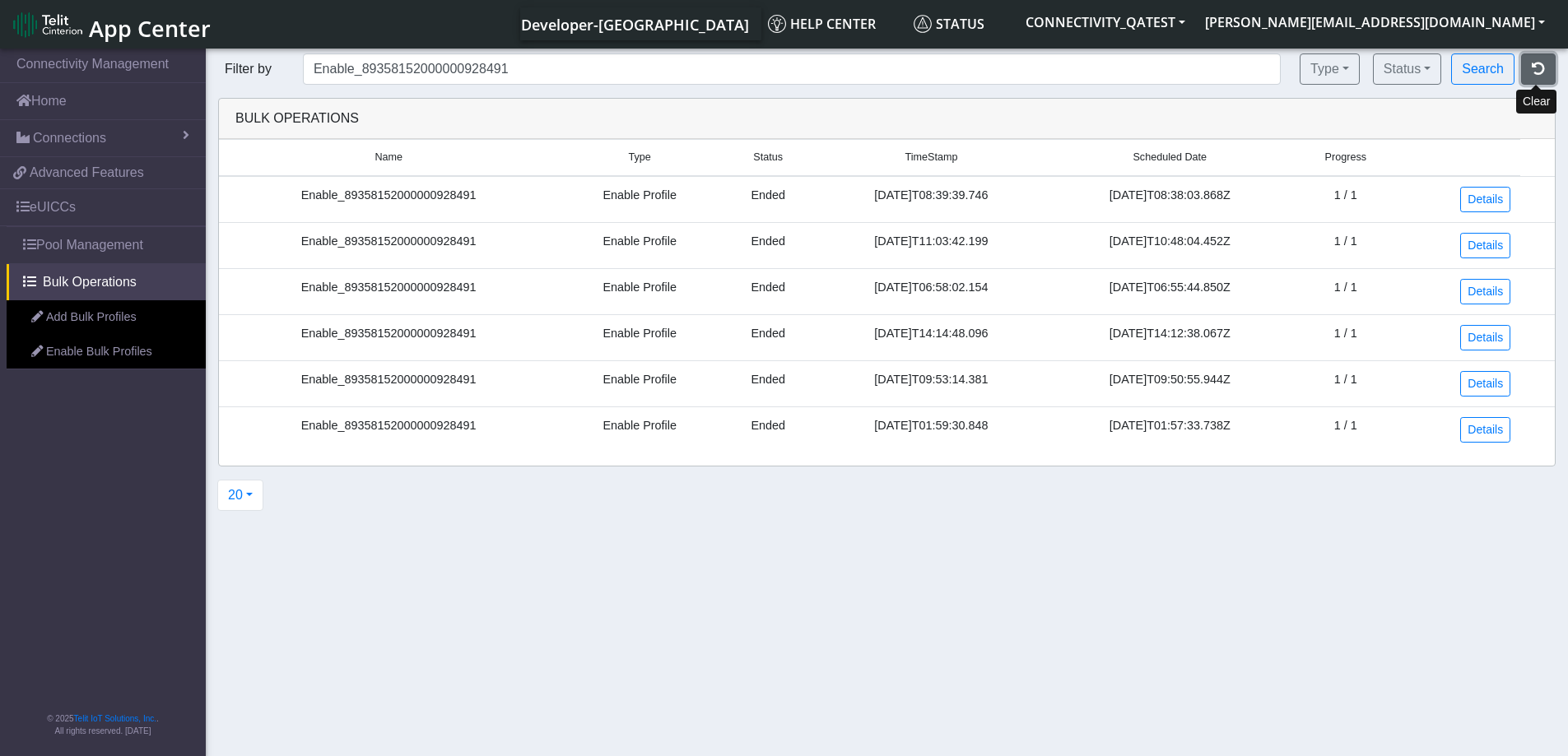
click at [1541, 71] on icon "button" at bounding box center [1538, 68] width 14 height 14
